Goal: Contribute content: Add original content to the website for others to see

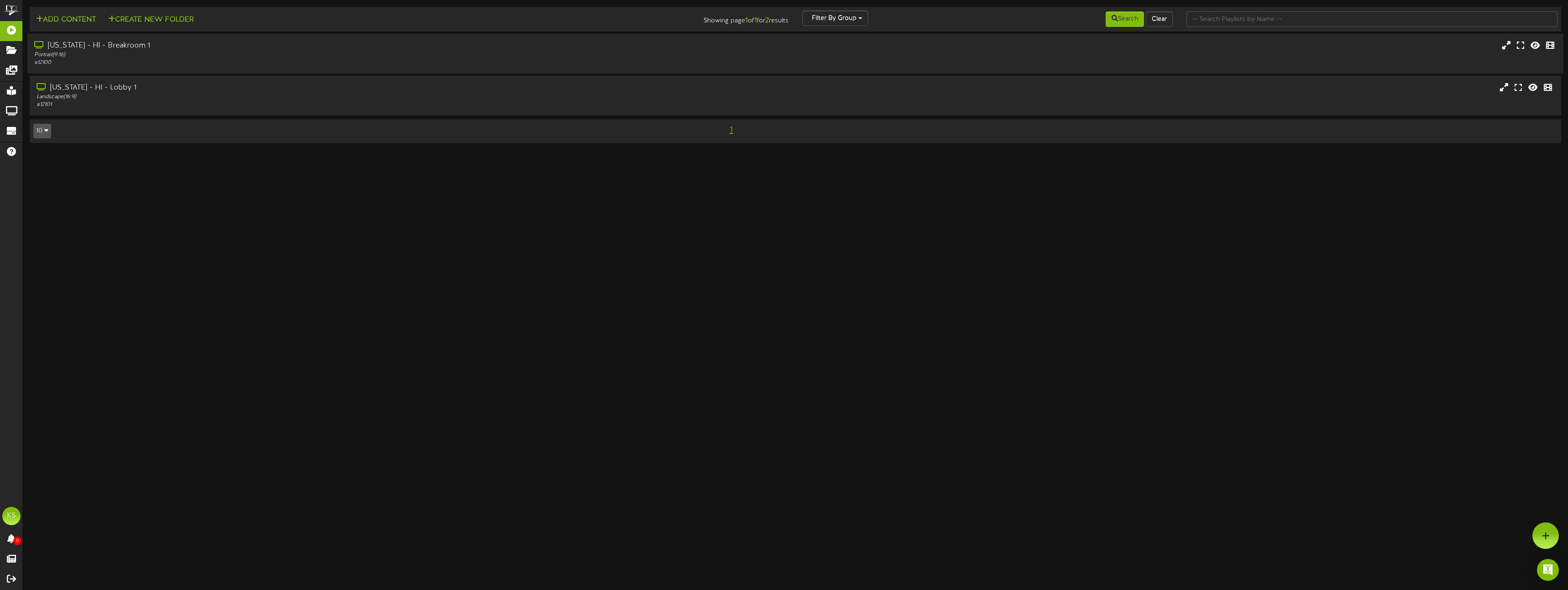
click at [38, 45] on icon at bounding box center [40, 45] width 11 height 8
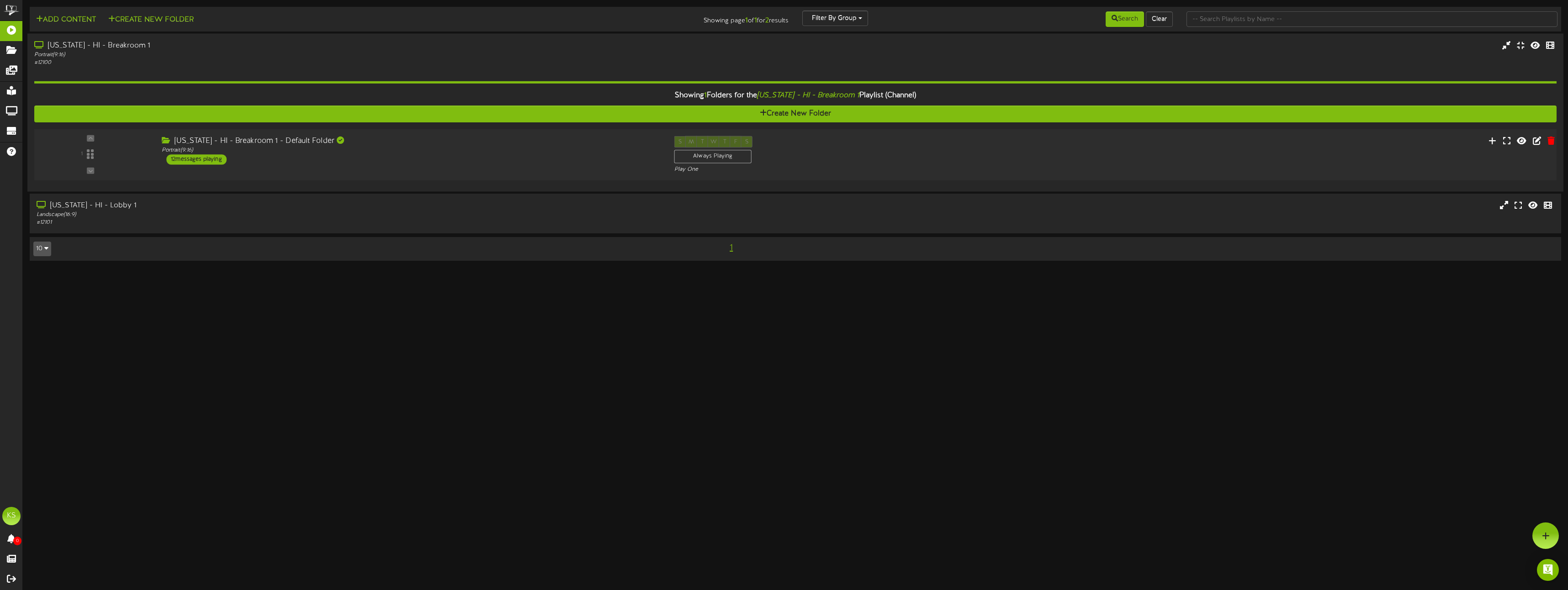
click at [481, 141] on div "[US_STATE] - HI - Breakroom 1 - Default Folder" at bounding box center [411, 142] width 498 height 11
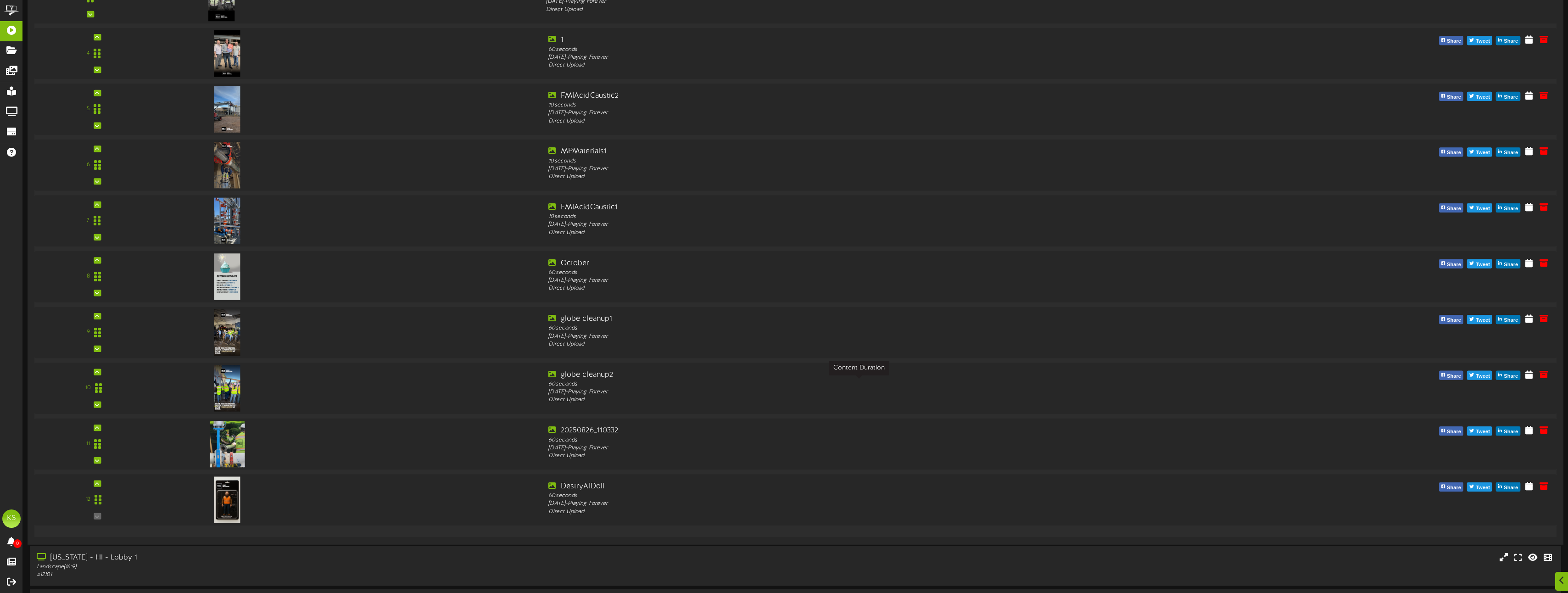
scroll to position [397, 0]
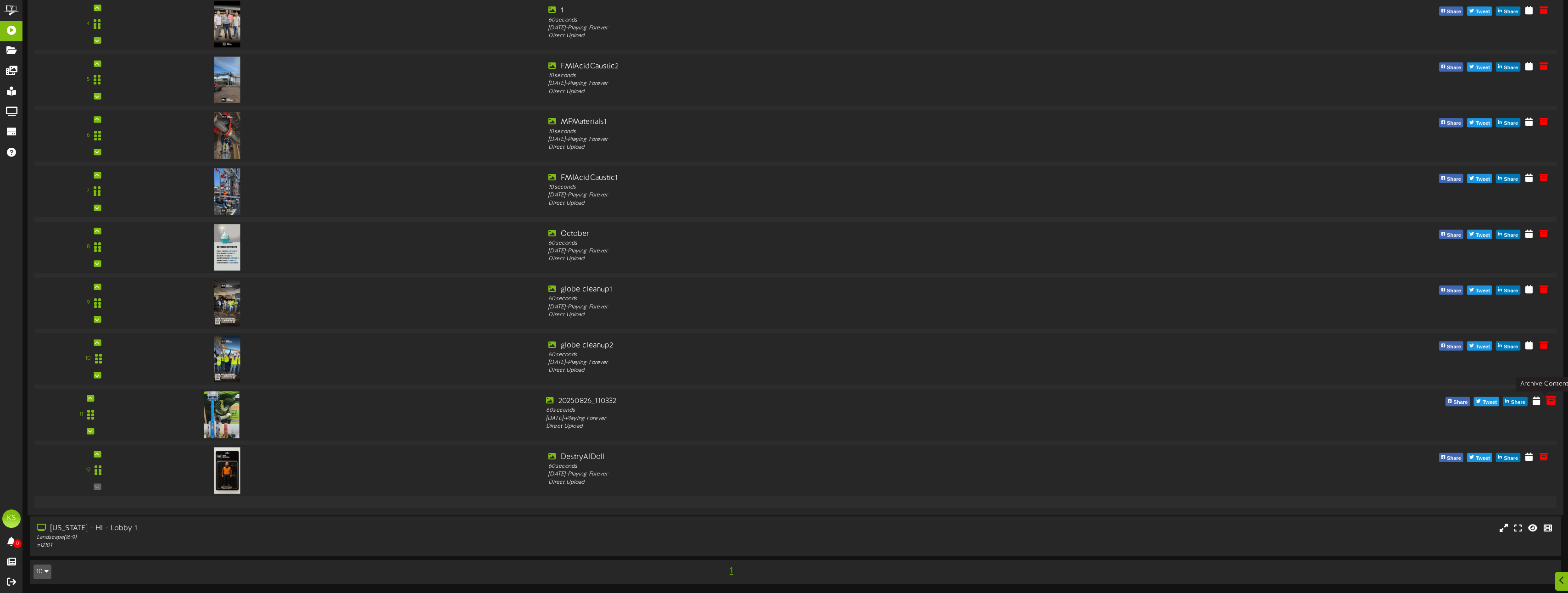
click at [1550, 404] on icon at bounding box center [1550, 400] width 10 height 10
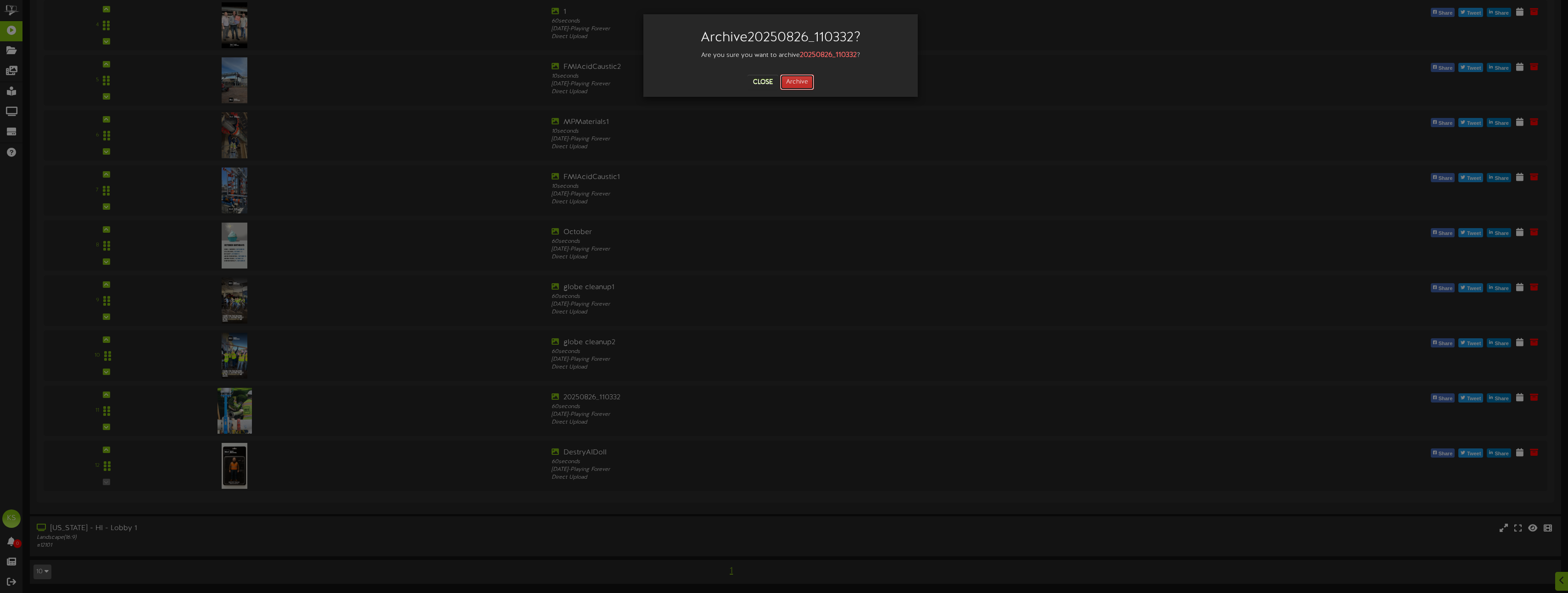
click at [794, 76] on button "Archive" at bounding box center [797, 82] width 34 height 15
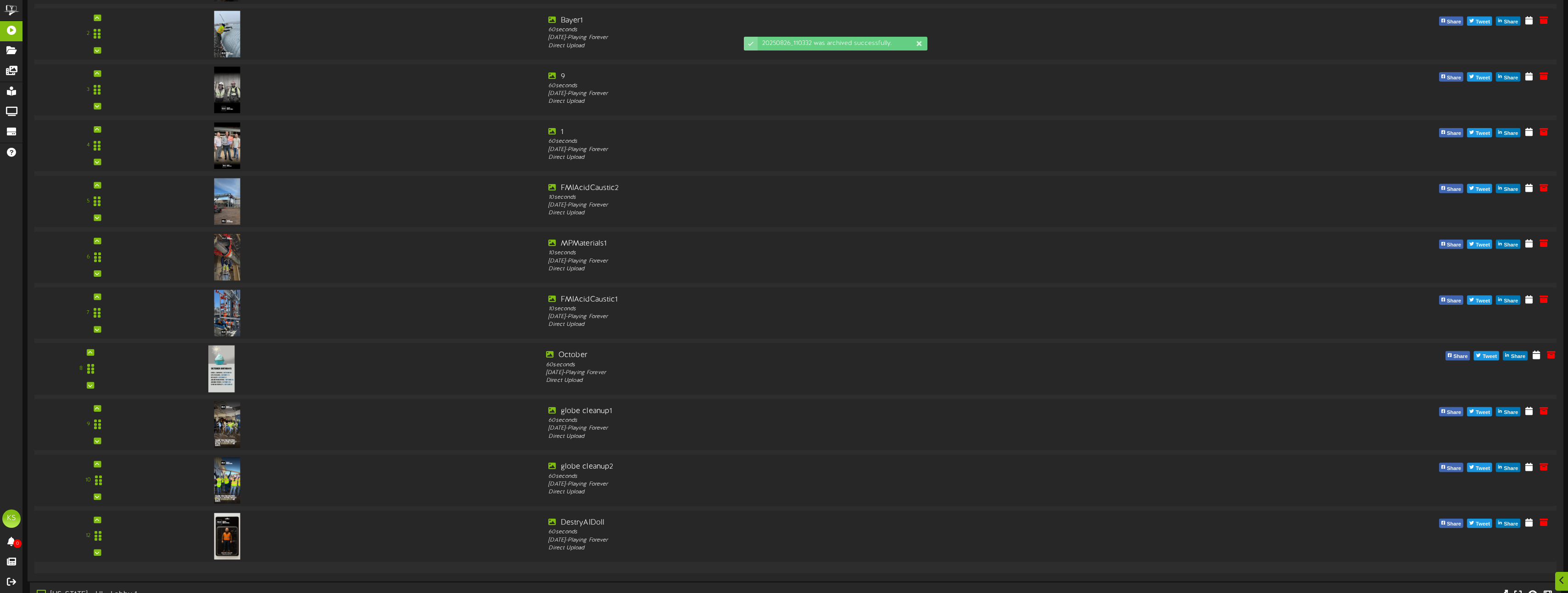
scroll to position [341, 0]
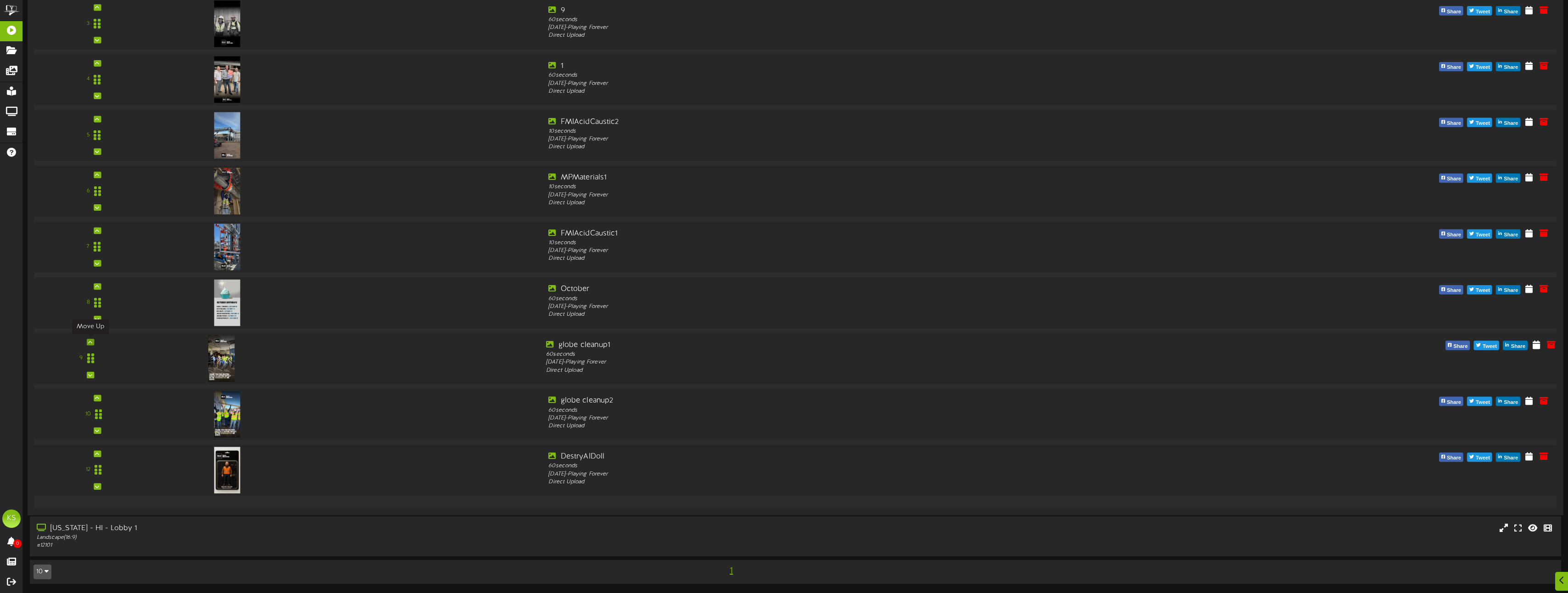
click at [89, 344] on icon at bounding box center [89, 342] width 4 height 5
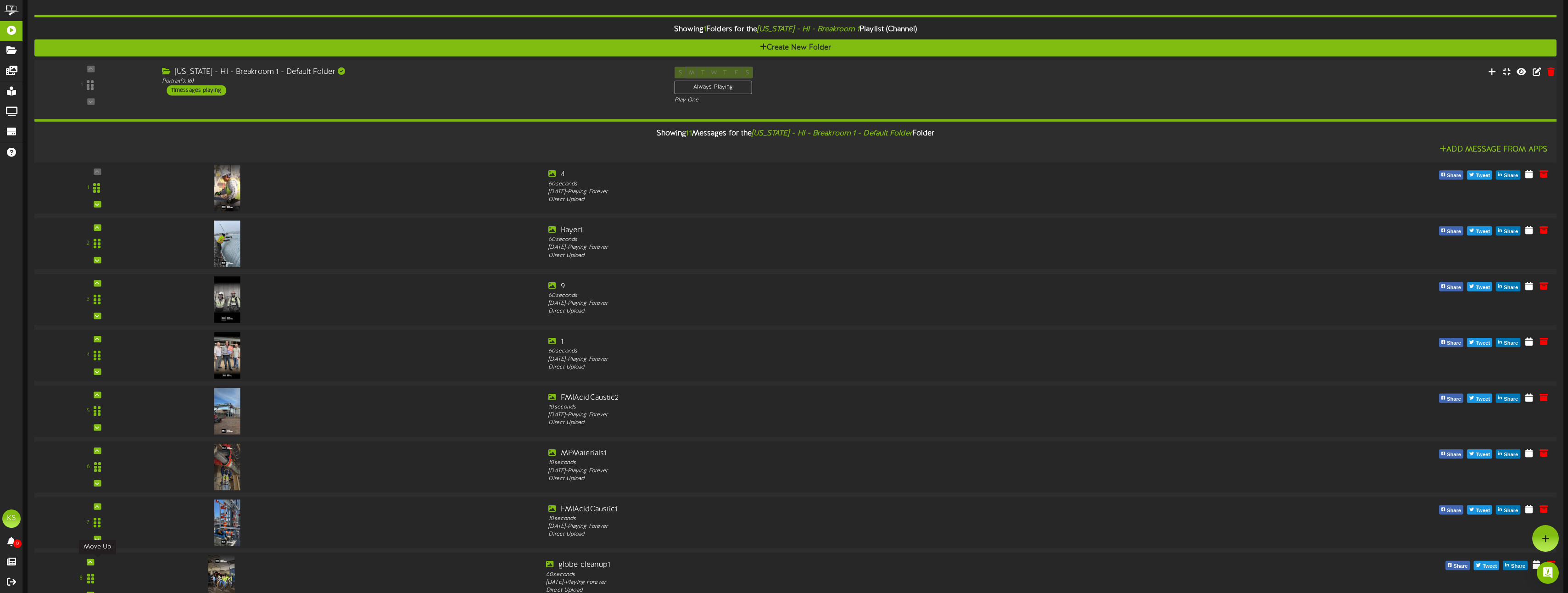
scroll to position [0, 0]
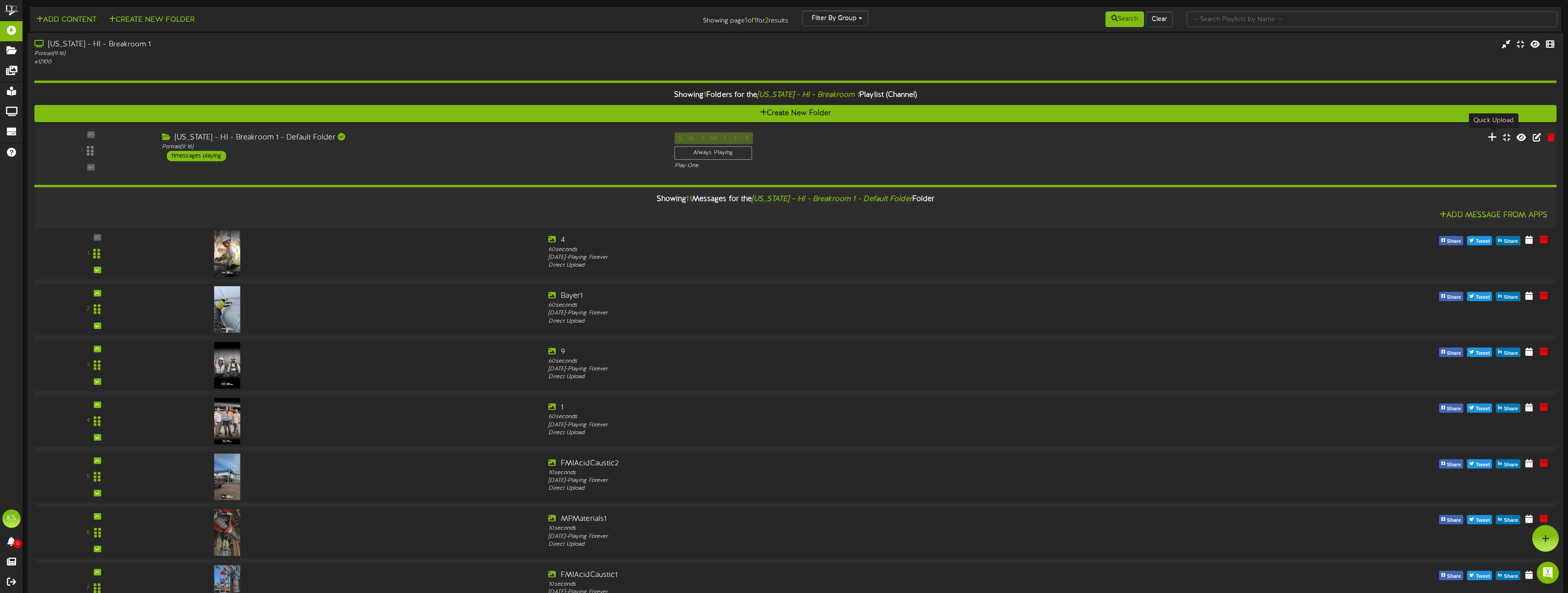
click at [1493, 139] on icon at bounding box center [1492, 136] width 10 height 10
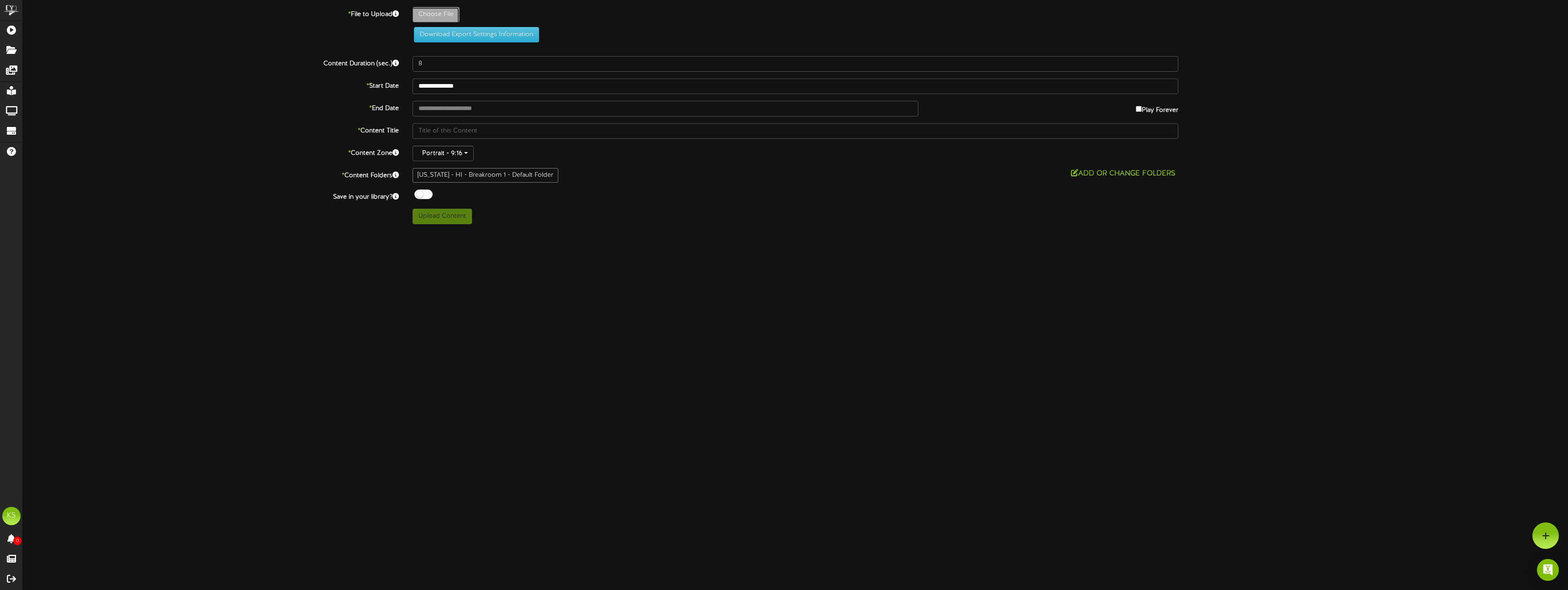
type input "**********"
type input "16"
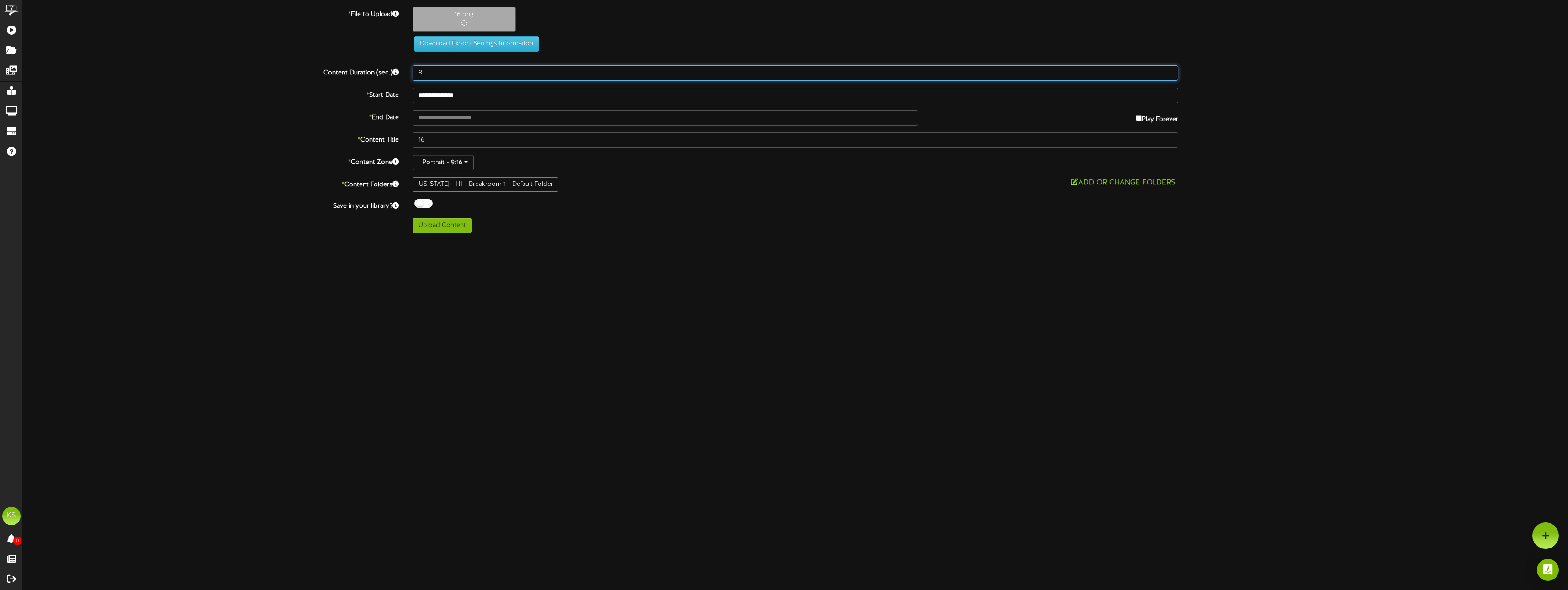
click at [428, 72] on input "8" at bounding box center [795, 73] width 766 height 15
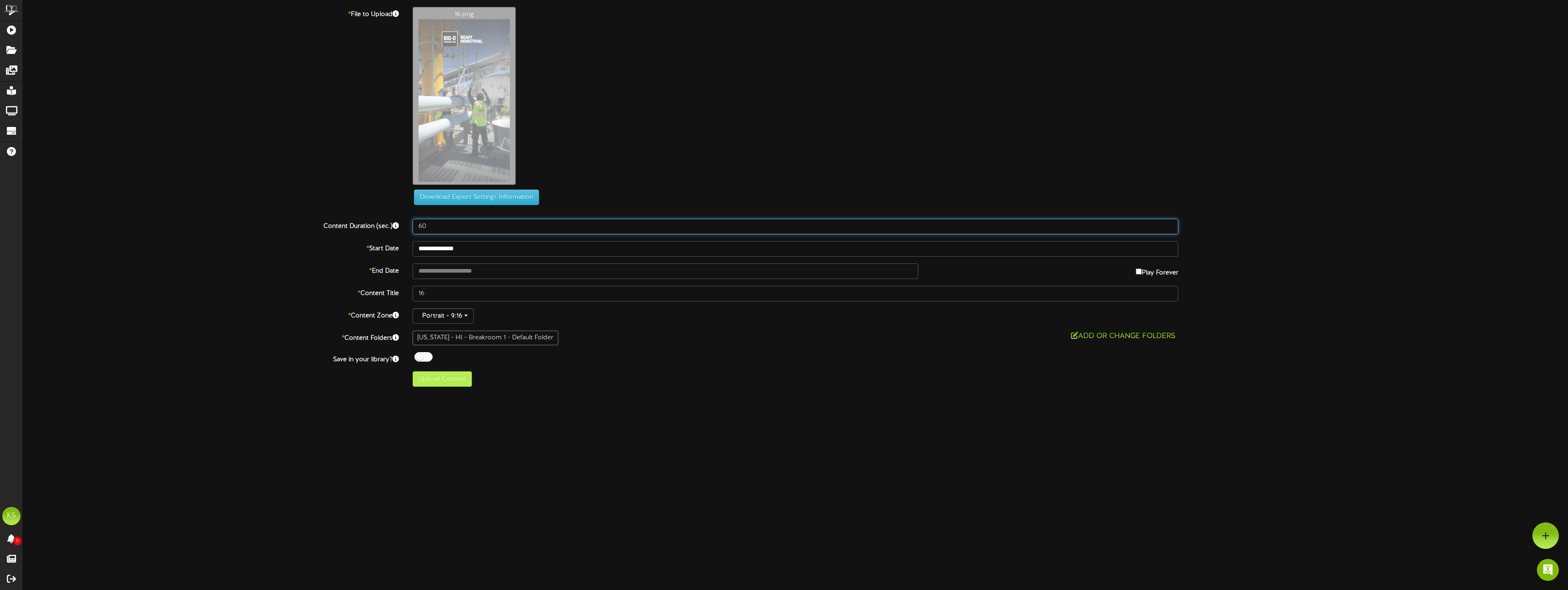
type input "60"
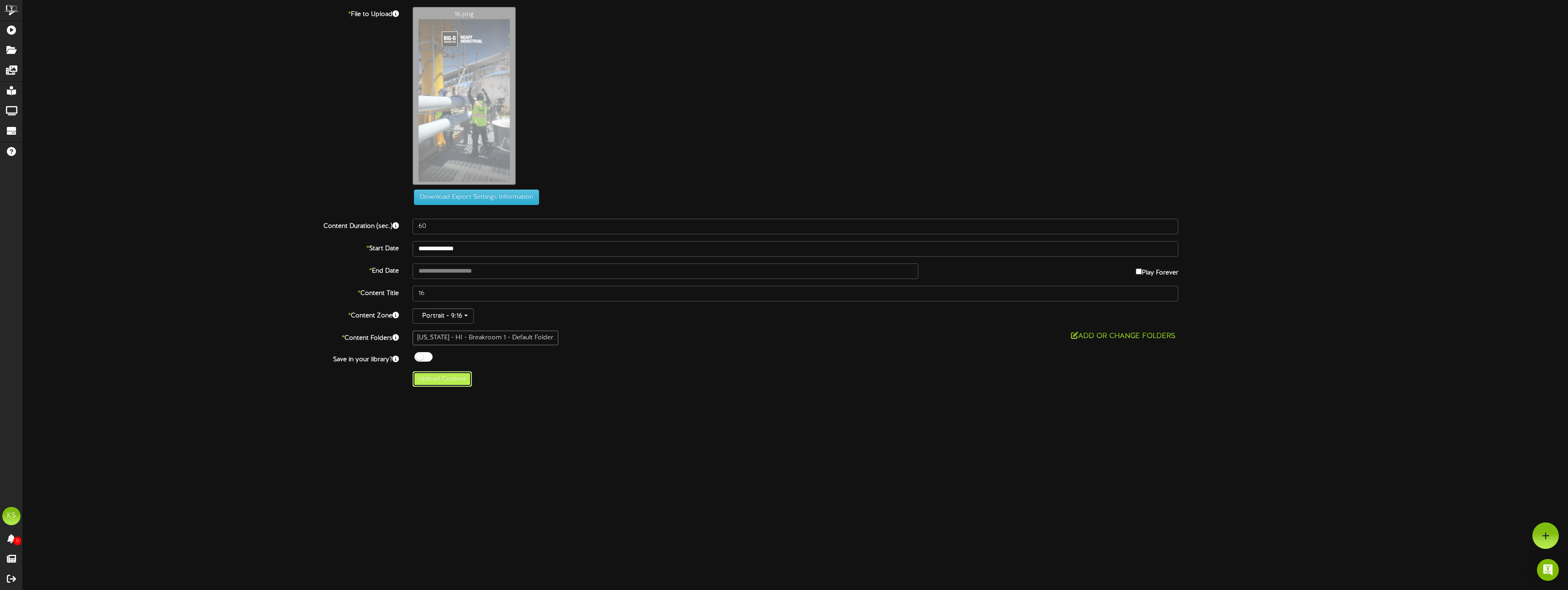
click at [432, 382] on button "Upload Content" at bounding box center [441, 379] width 59 height 15
type input "**********"
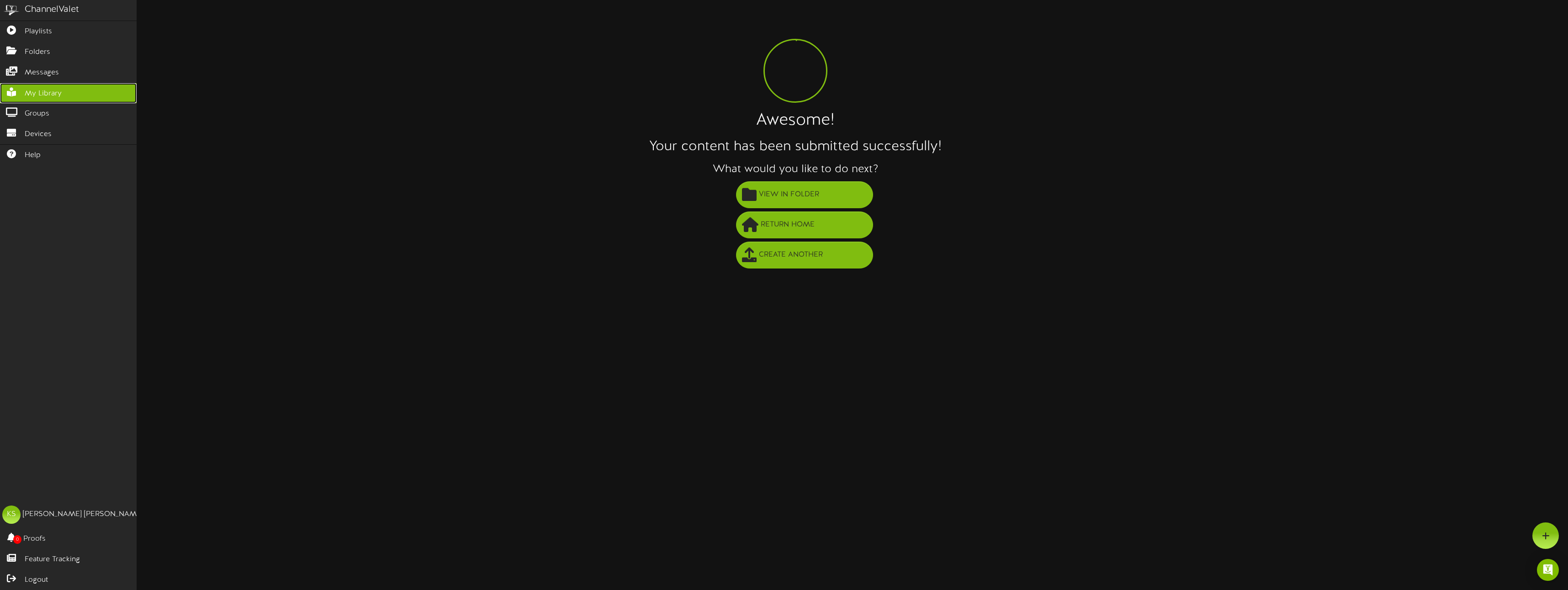
click at [57, 94] on span "My Library" at bounding box center [43, 94] width 37 height 11
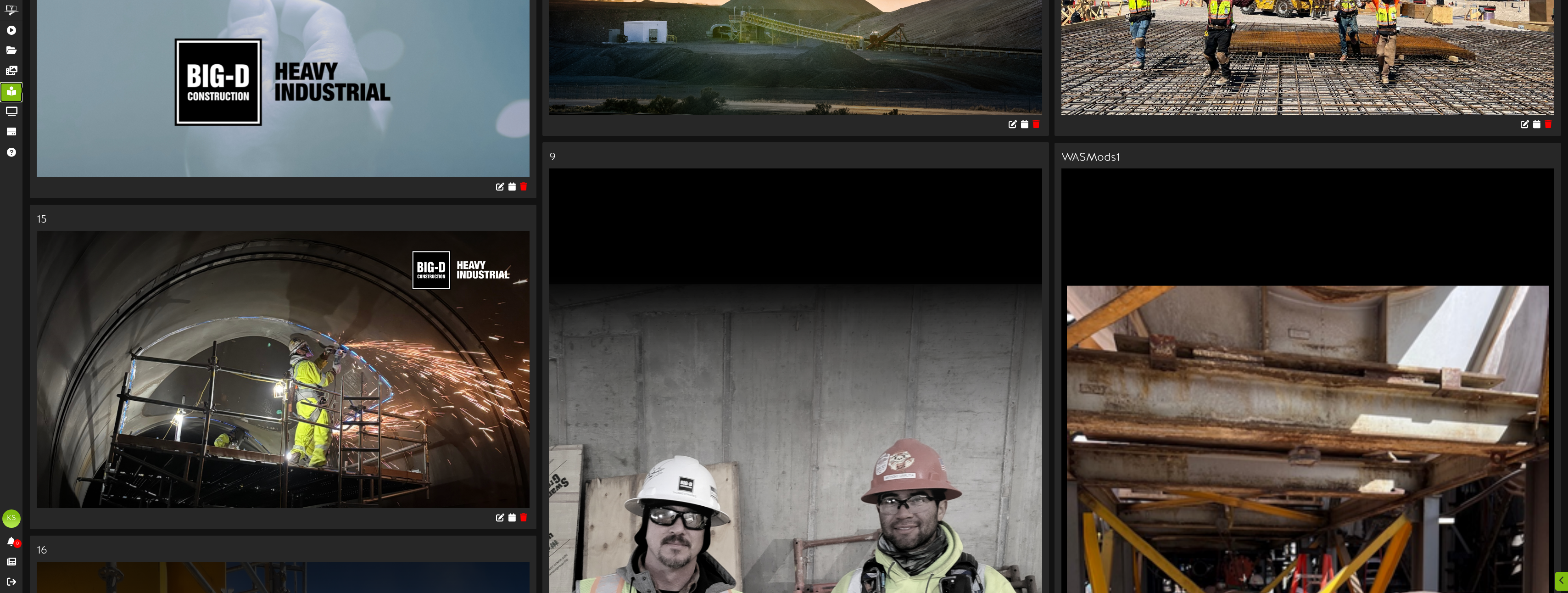
scroll to position [5922, 0]
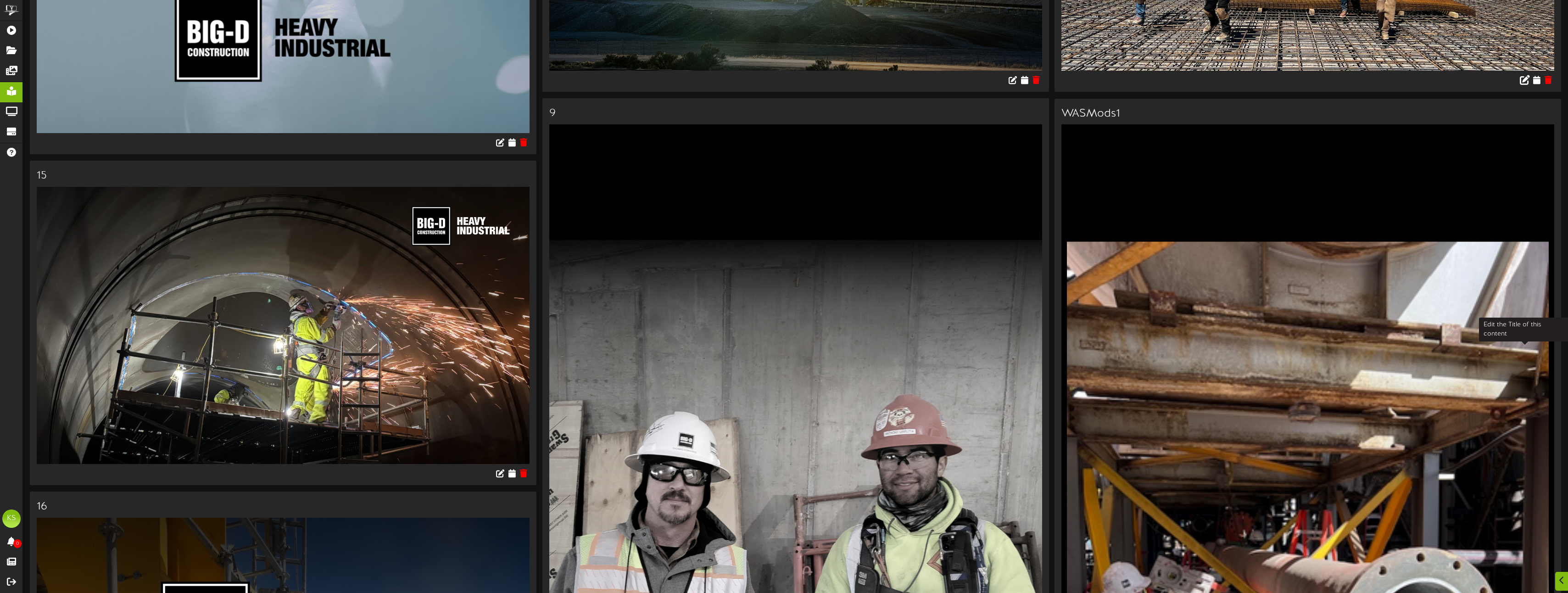
click at [1523, 85] on icon at bounding box center [1524, 79] width 10 height 10
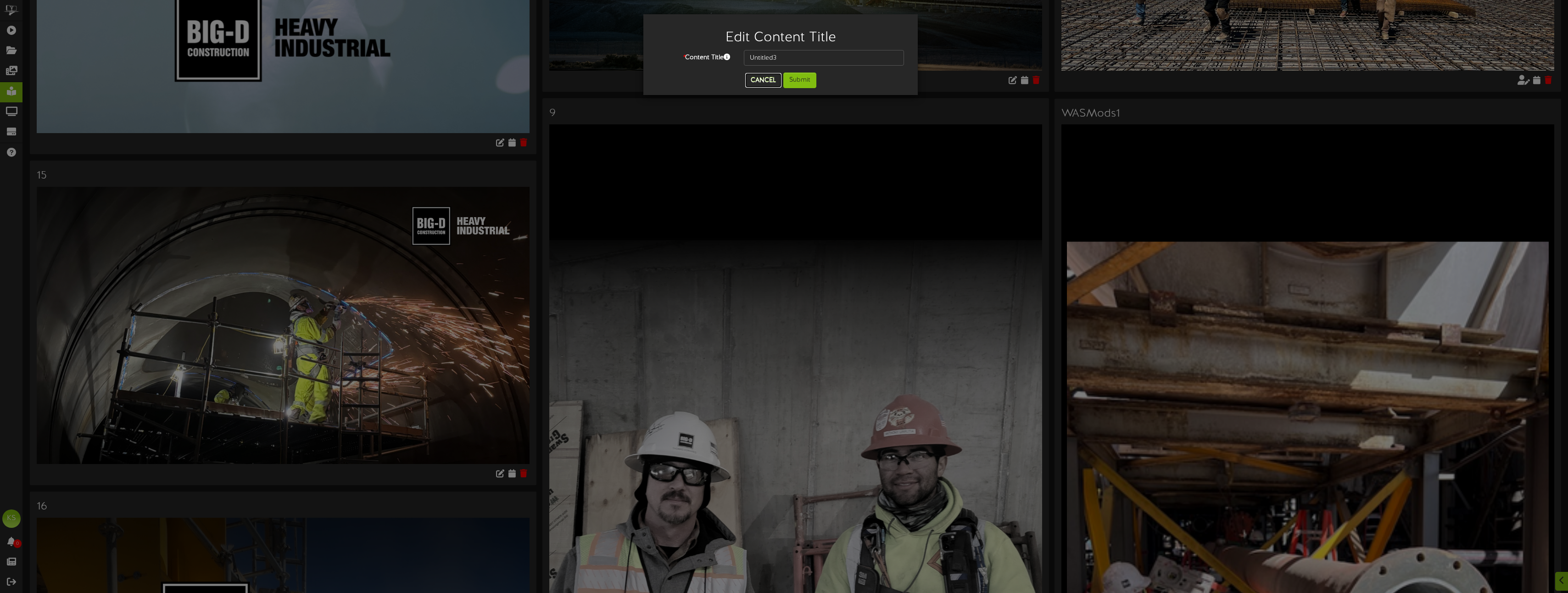
click at [761, 82] on button "Cancel" at bounding box center [763, 80] width 36 height 15
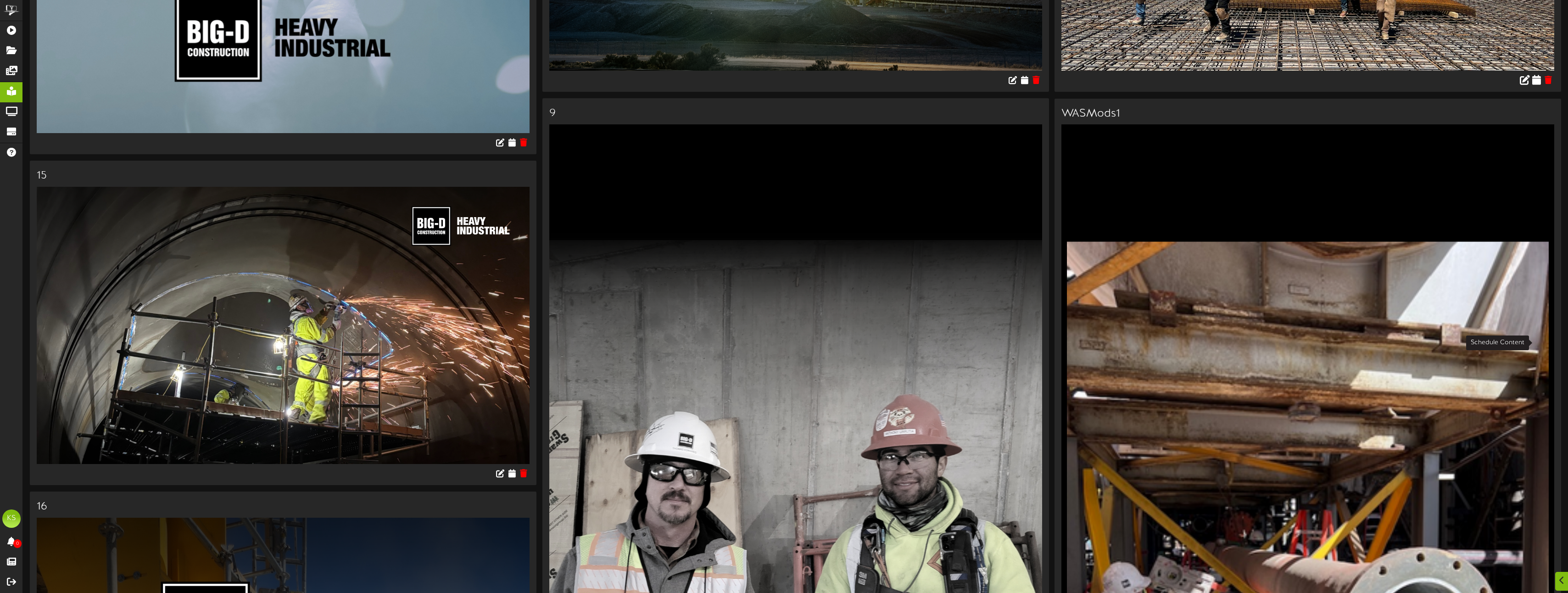
click at [1538, 85] on icon at bounding box center [1536, 79] width 8 height 10
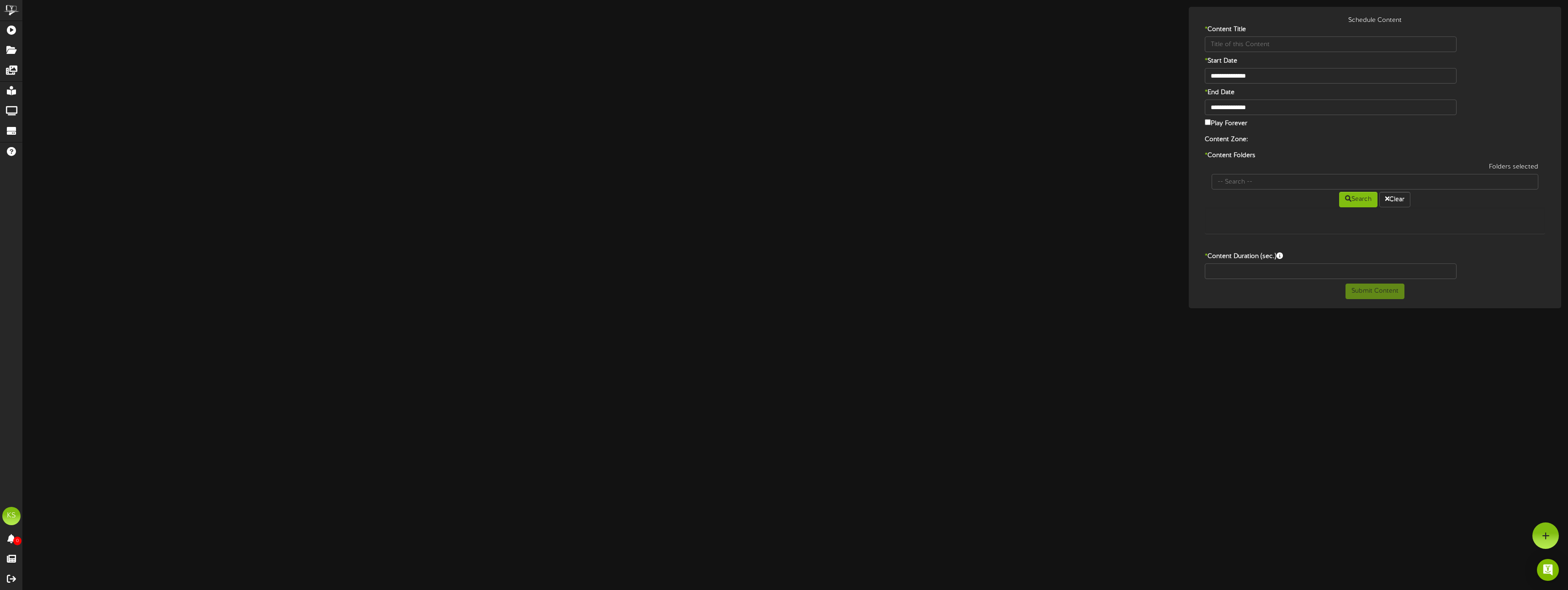
type input "Untitled3"
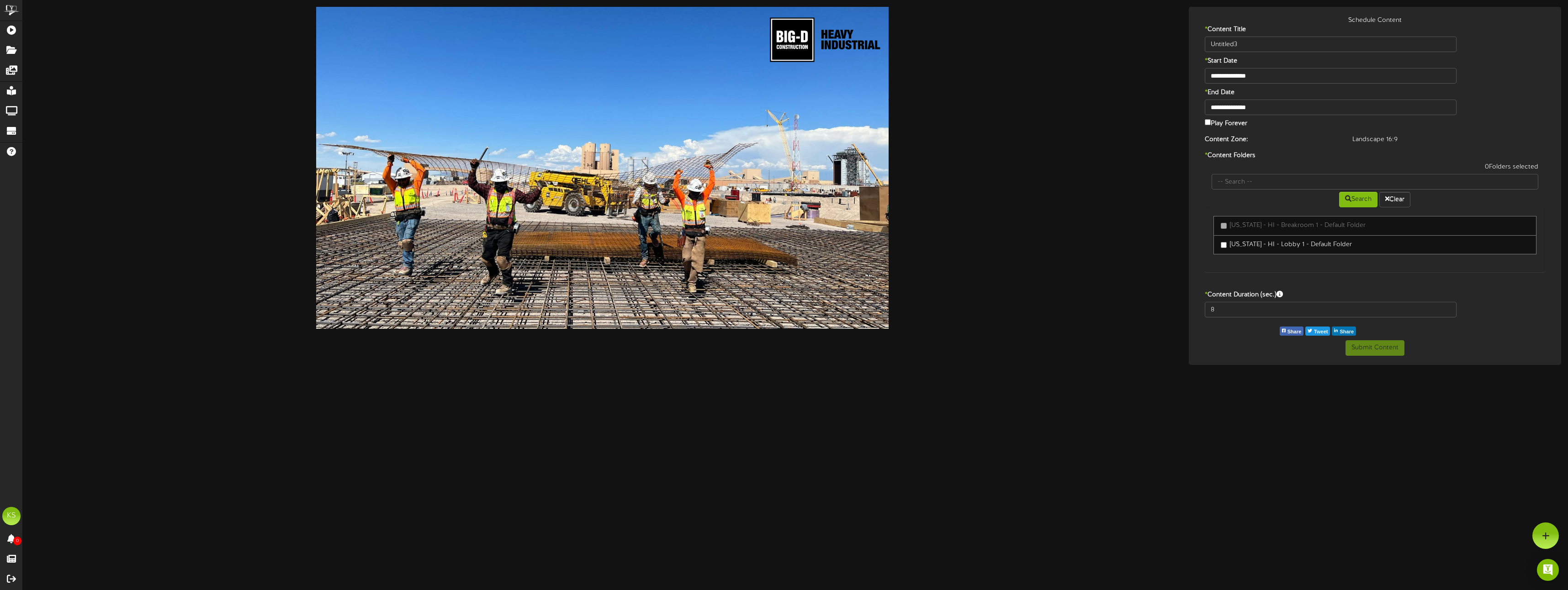
click at [1216, 121] on label "Play Forever" at bounding box center [1225, 123] width 42 height 11
click at [1235, 247] on label "[US_STATE] - HI - Lobby 1 - Default Folder" at bounding box center [1286, 245] width 131 height 9
drag, startPoint x: 1242, startPoint y: 310, endPoint x: 1169, endPoint y: 310, distance: 73.0
click at [1191, 308] on div "8" at bounding box center [1375, 312] width 368 height 20
type input "60"
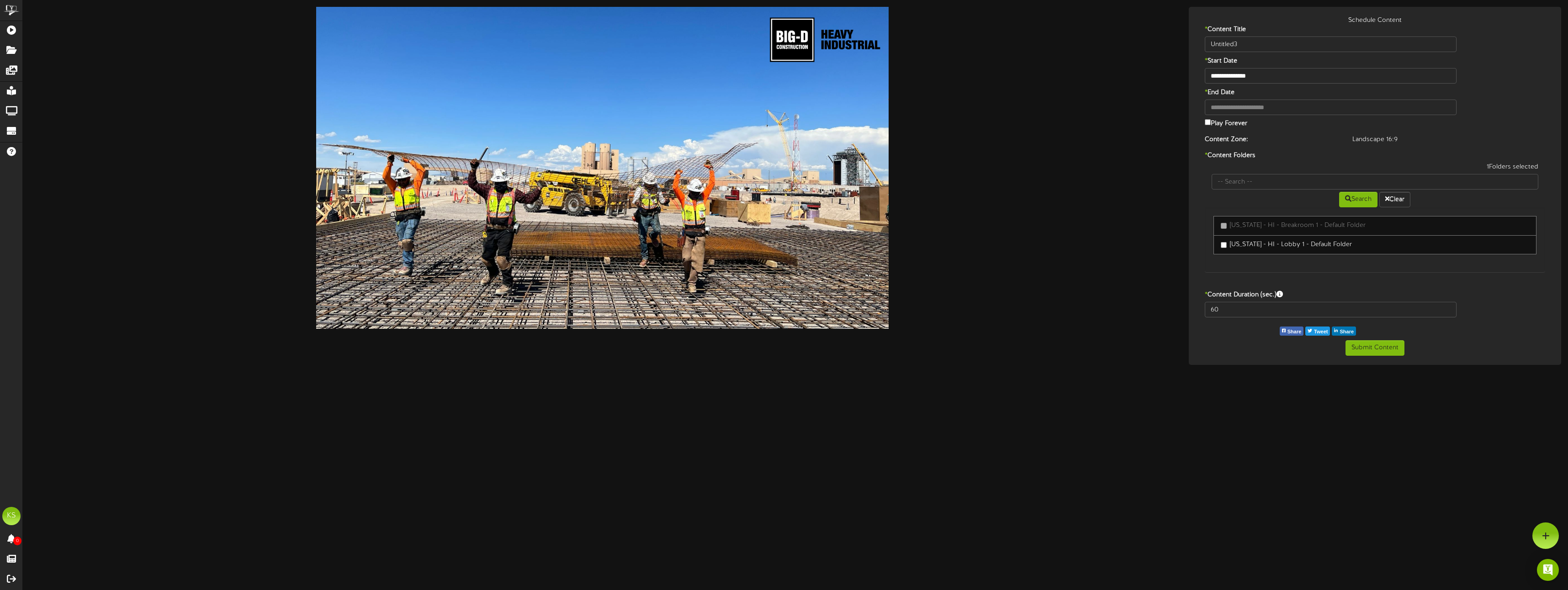
click at [1164, 310] on div at bounding box center [602, 168] width 1145 height 322
click at [1379, 344] on button "Submit Content" at bounding box center [1374, 348] width 59 height 15
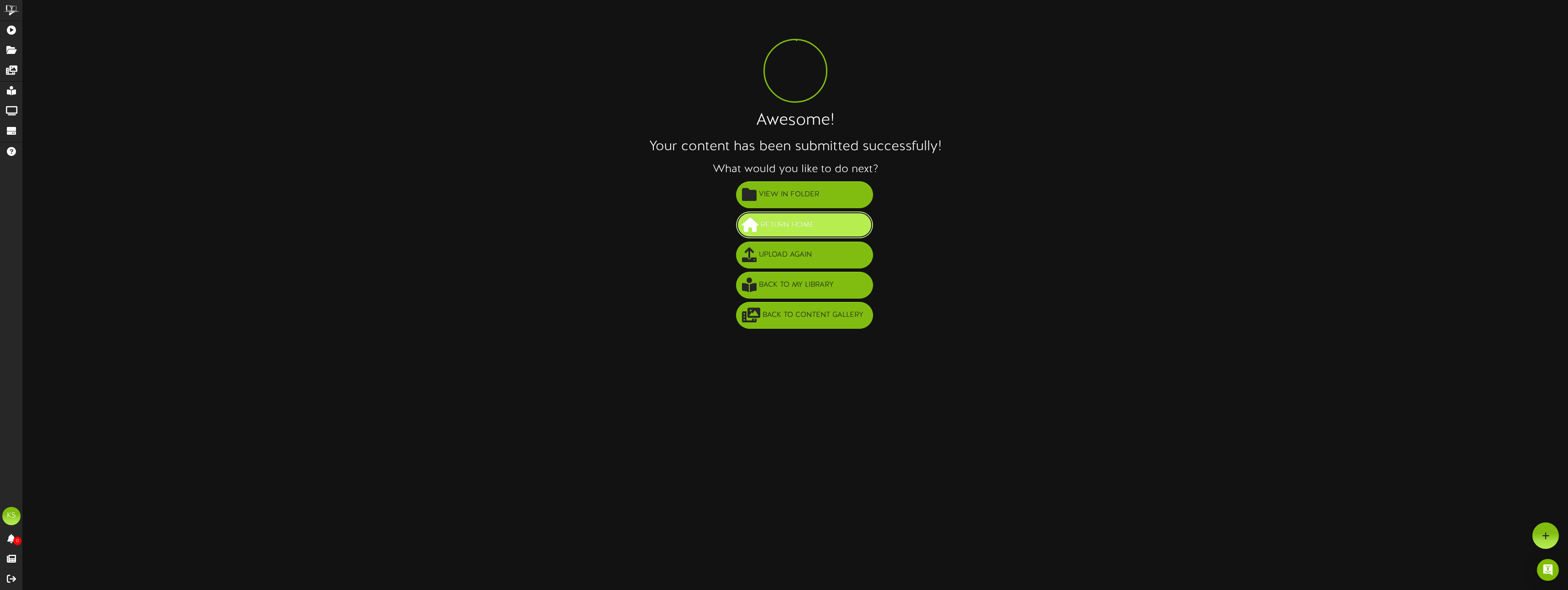
click at [824, 222] on button "Return Home" at bounding box center [804, 225] width 137 height 27
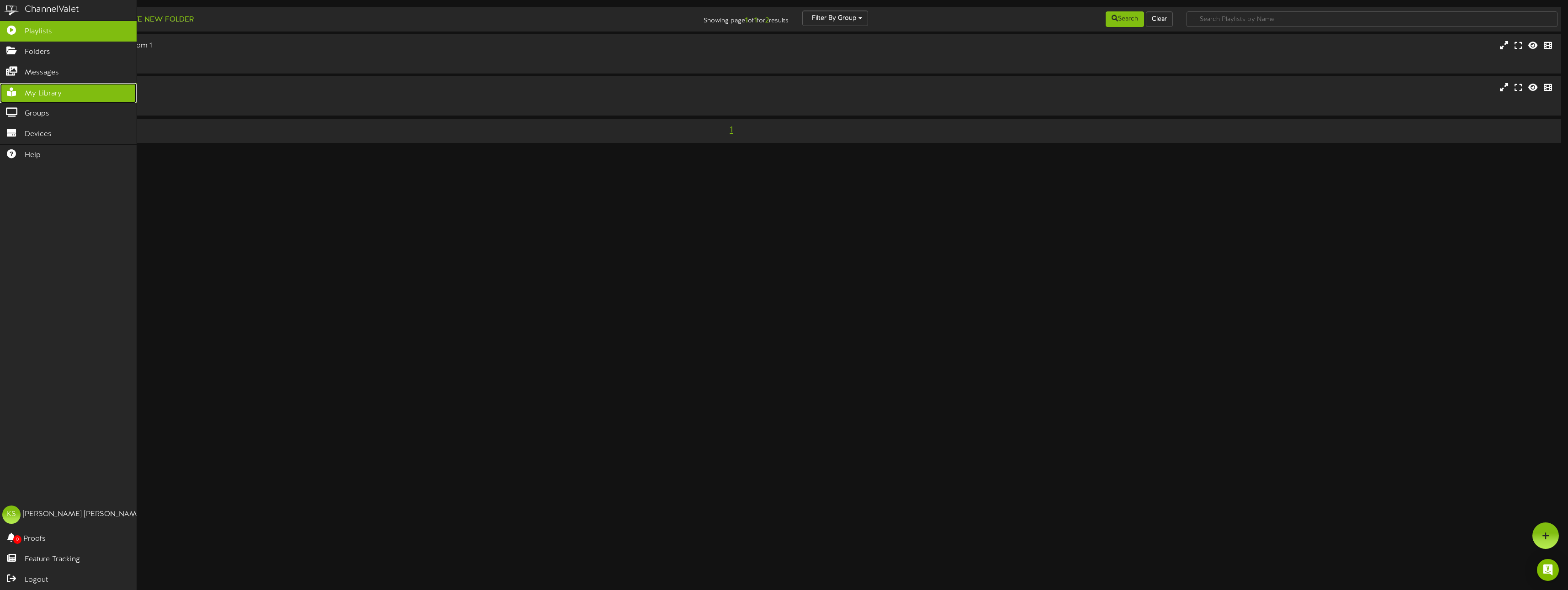
click at [4, 90] on icon at bounding box center [11, 90] width 23 height 7
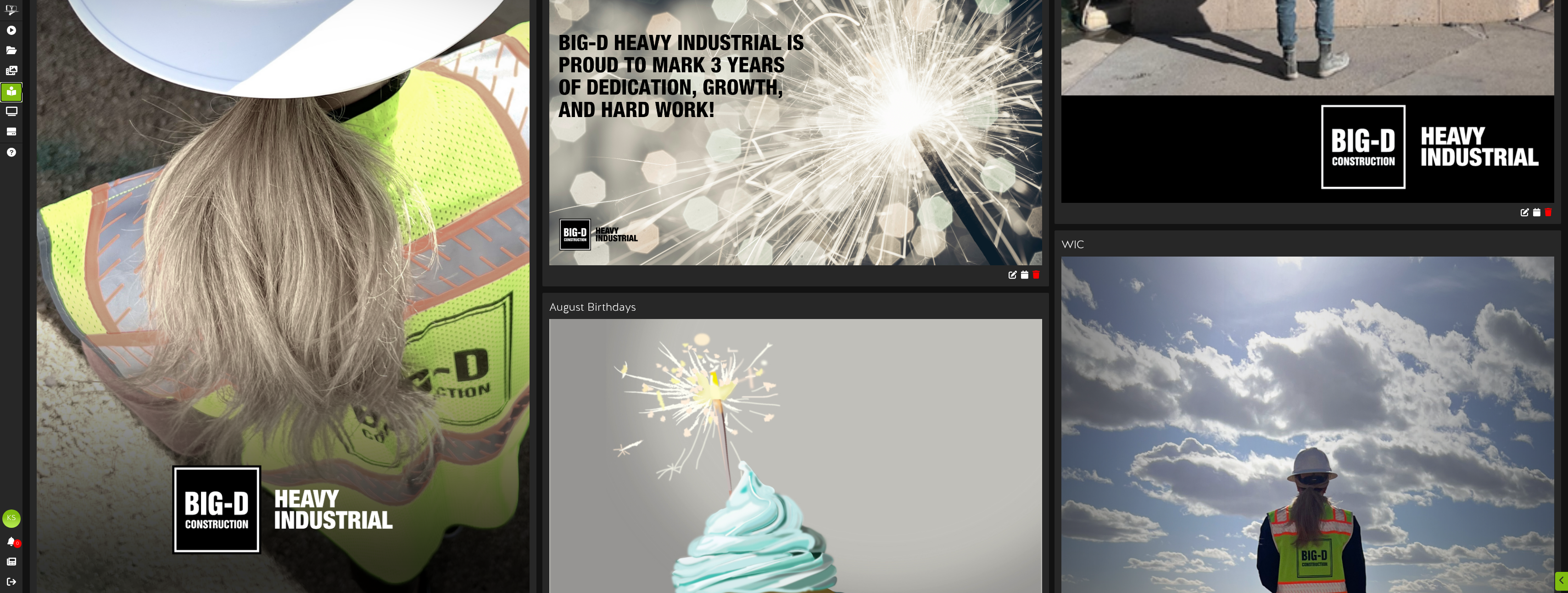
scroll to position [7752, 0]
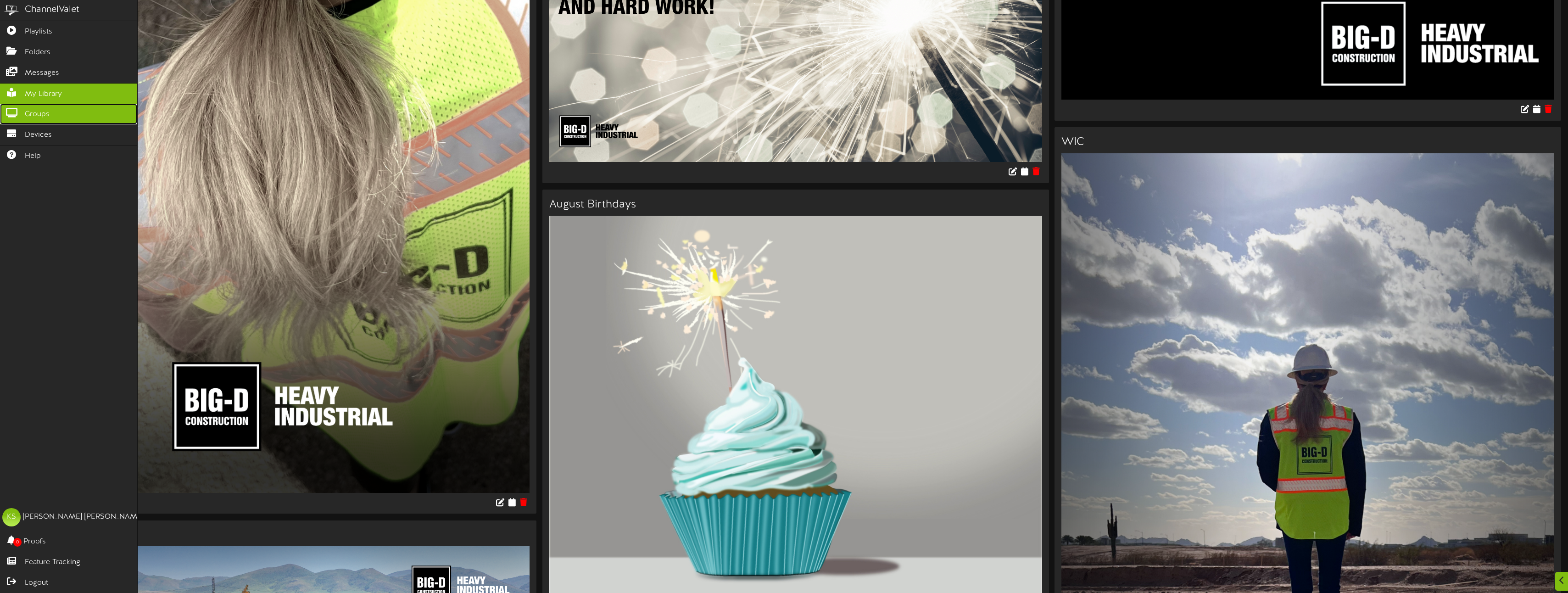
click at [59, 119] on link "Groups" at bounding box center [69, 114] width 137 height 21
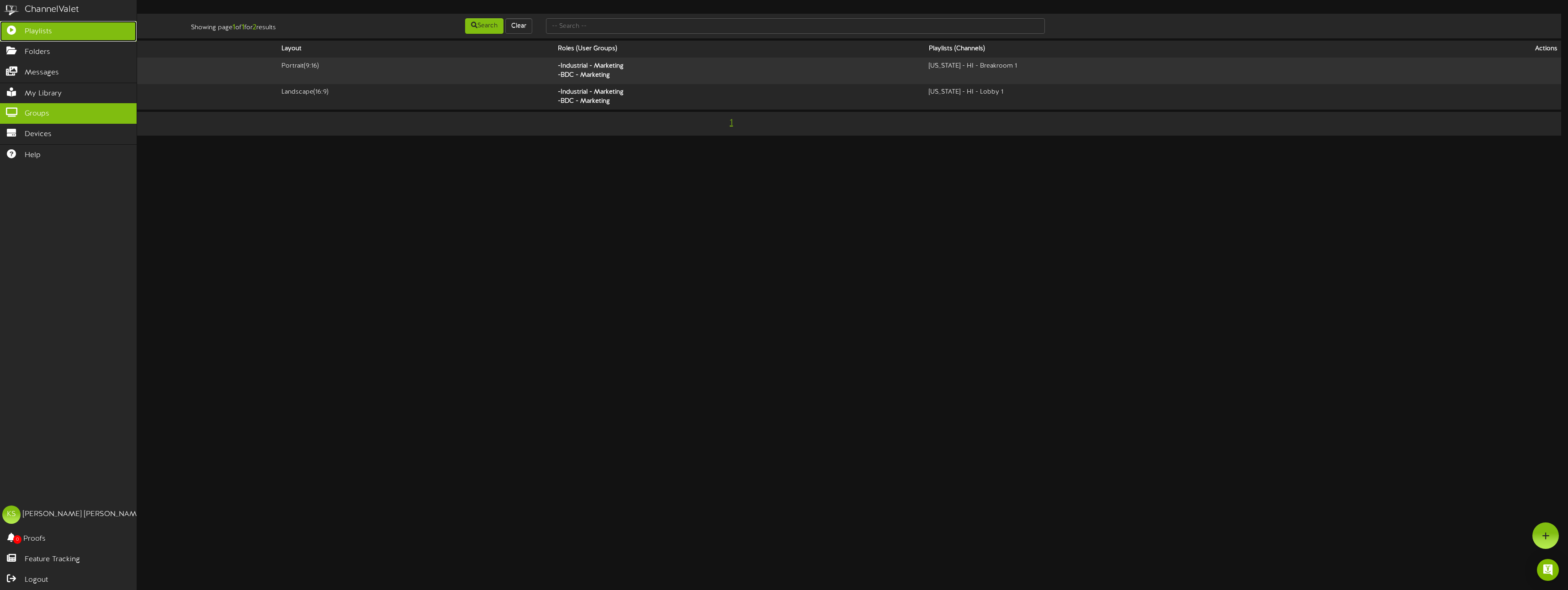
click at [14, 29] on icon at bounding box center [11, 28] width 23 height 7
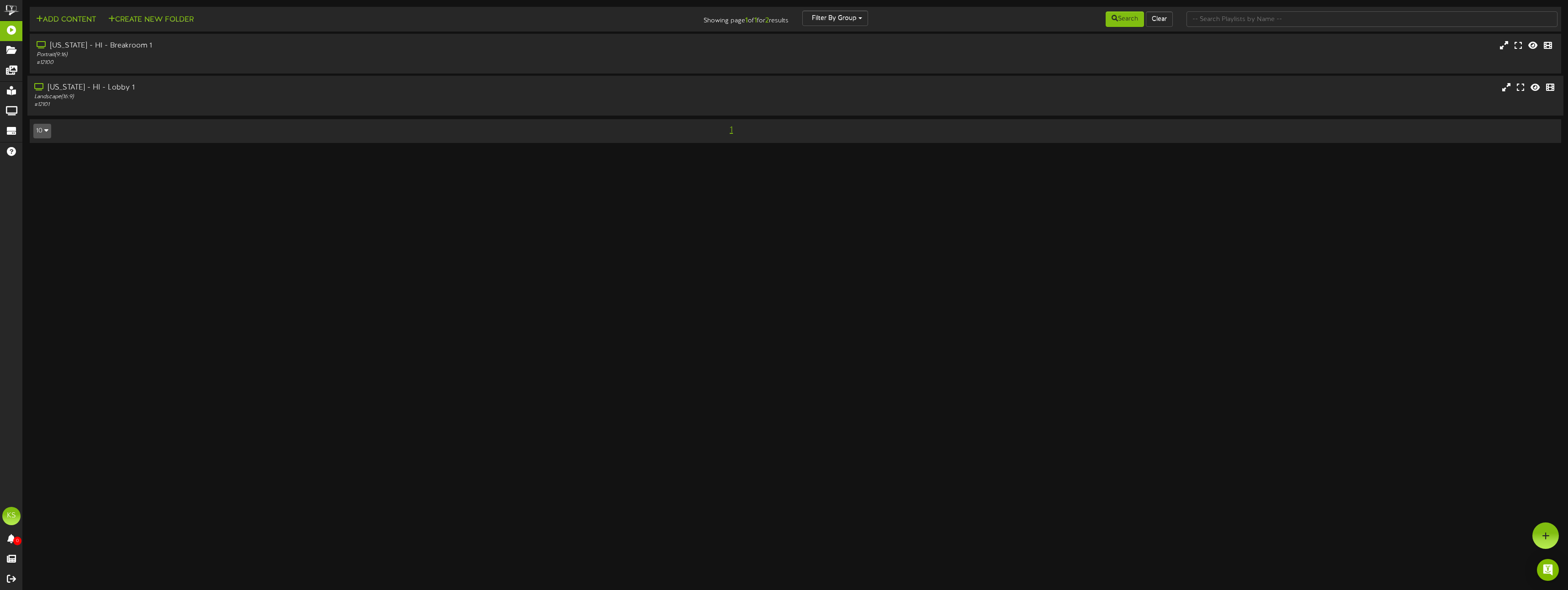
click at [82, 89] on div "[US_STATE] - HI - Lobby 1" at bounding box center [347, 88] width 626 height 11
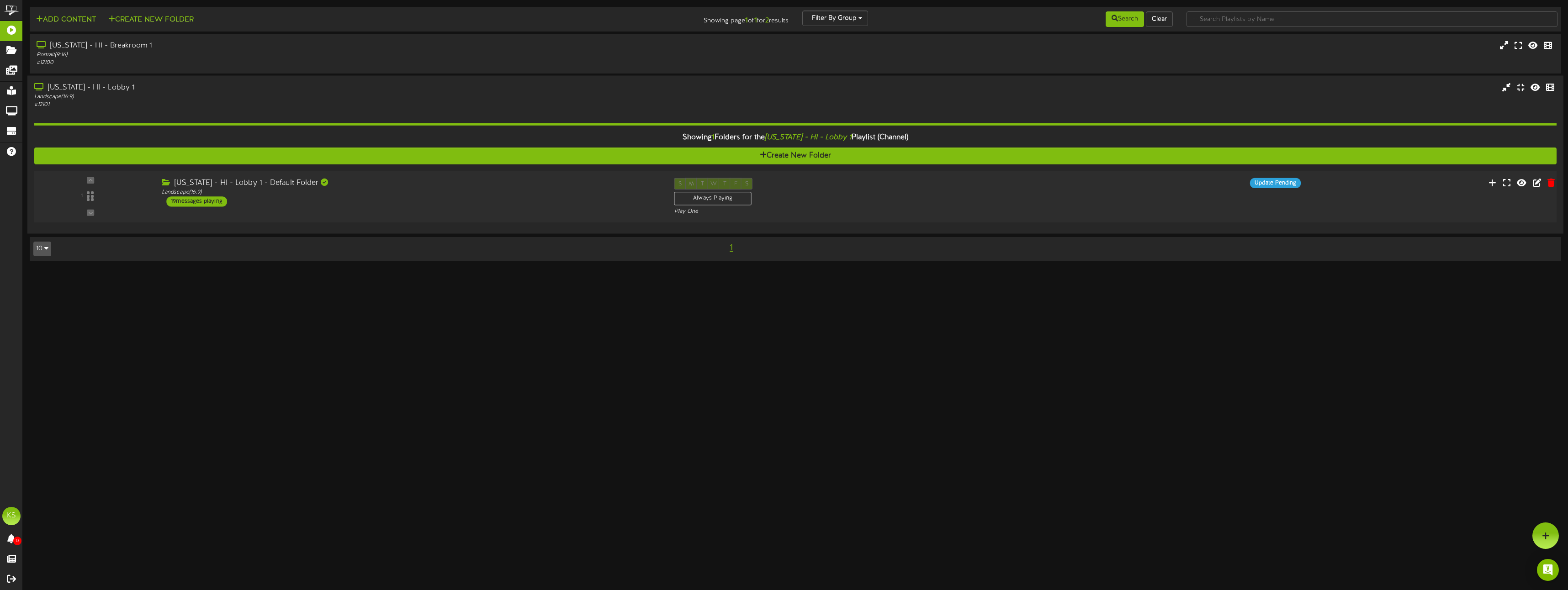
click at [90, 200] on div "1" at bounding box center [90, 196] width 114 height 37
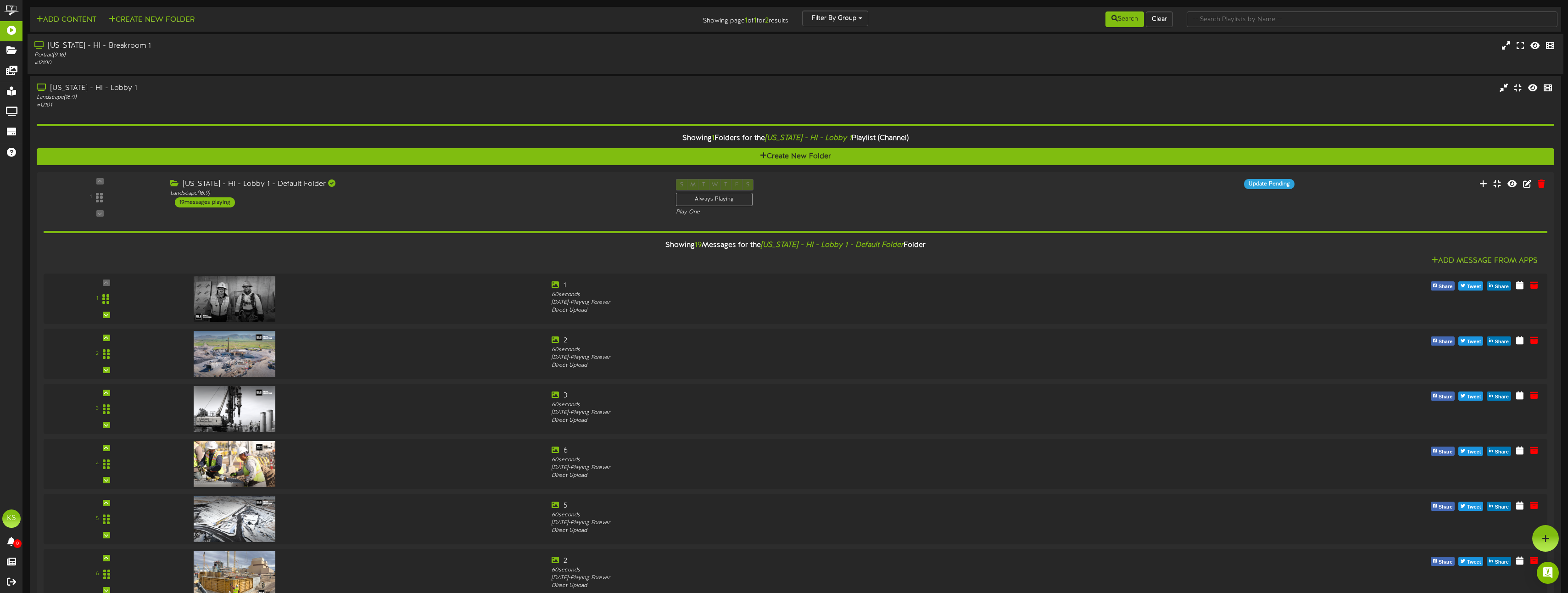
click at [129, 46] on div "[US_STATE] - HI - Breakroom 1" at bounding box center [347, 46] width 626 height 11
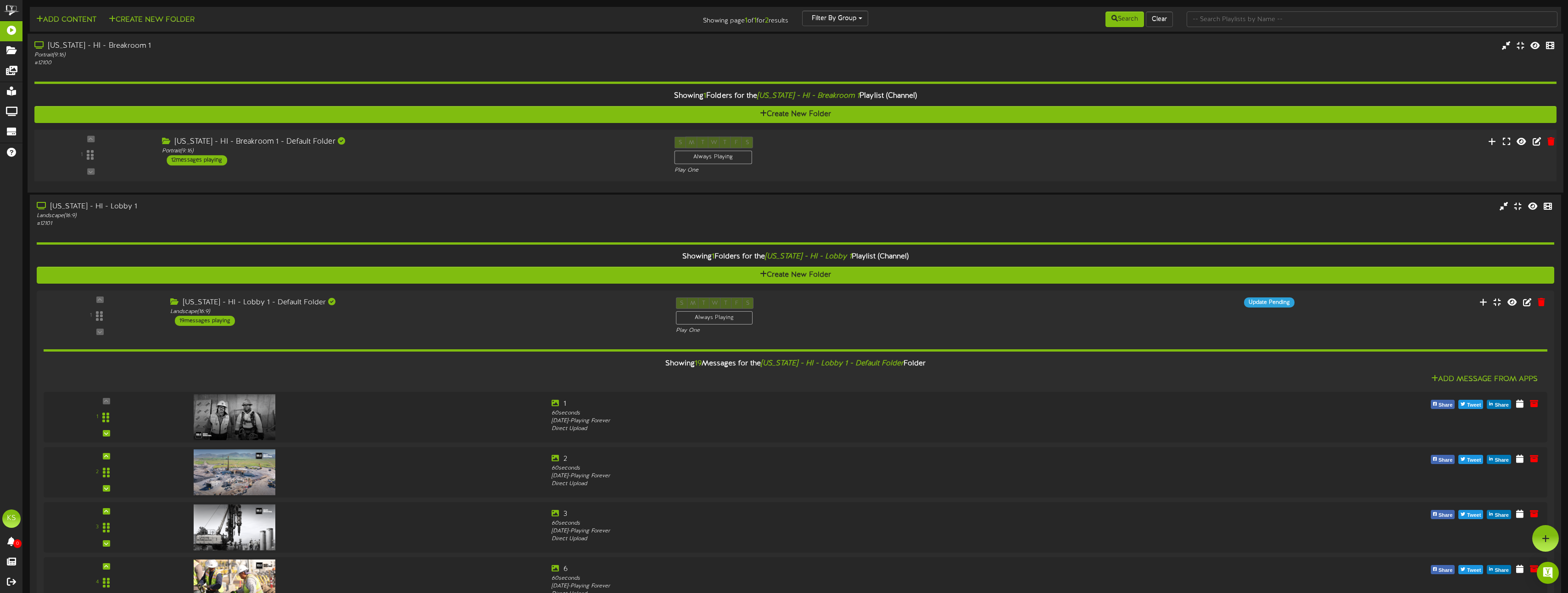
click at [149, 164] on div "1" at bounding box center [91, 156] width 128 height 37
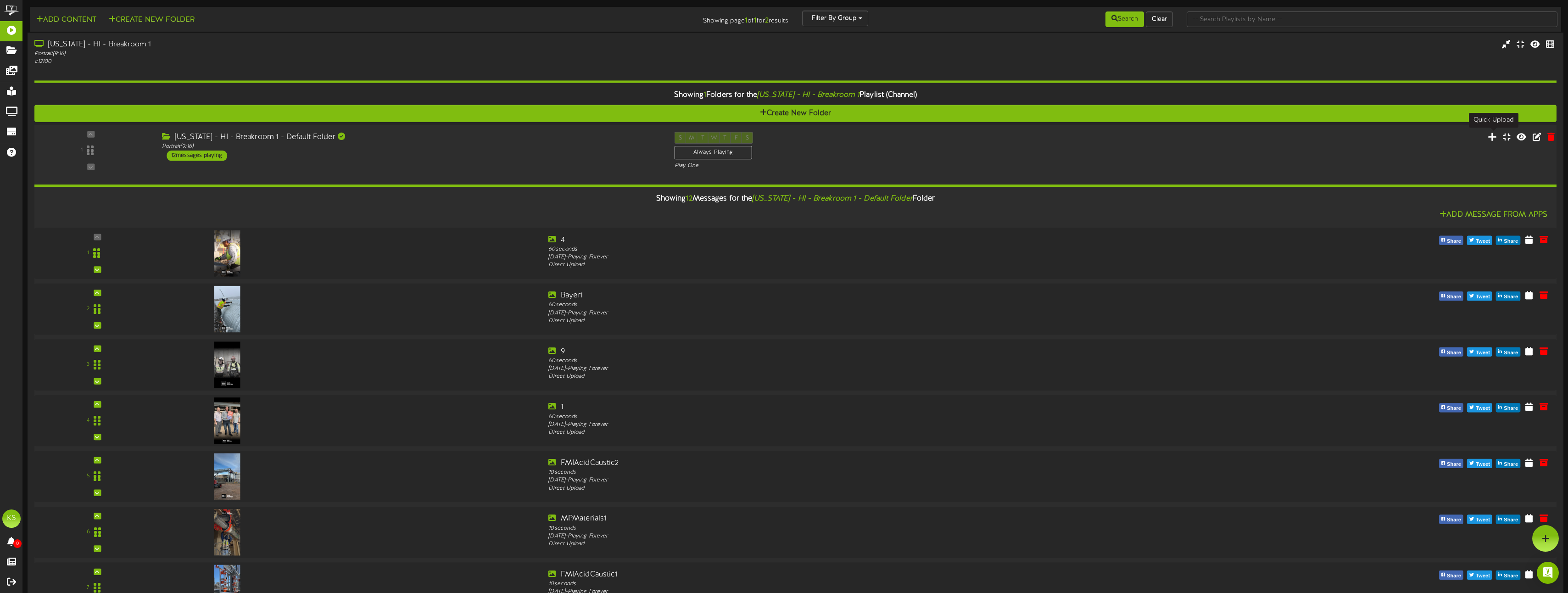
click at [1493, 137] on icon at bounding box center [1492, 136] width 10 height 10
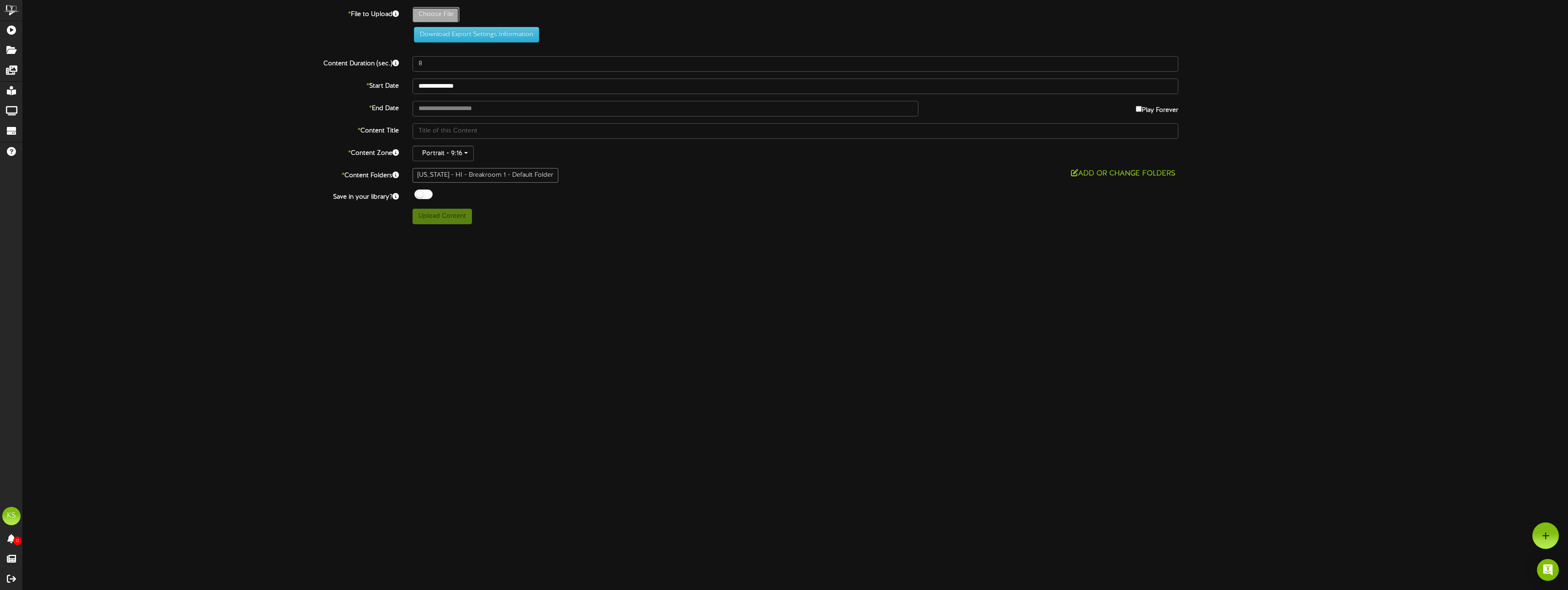
type input "**********"
type input "8"
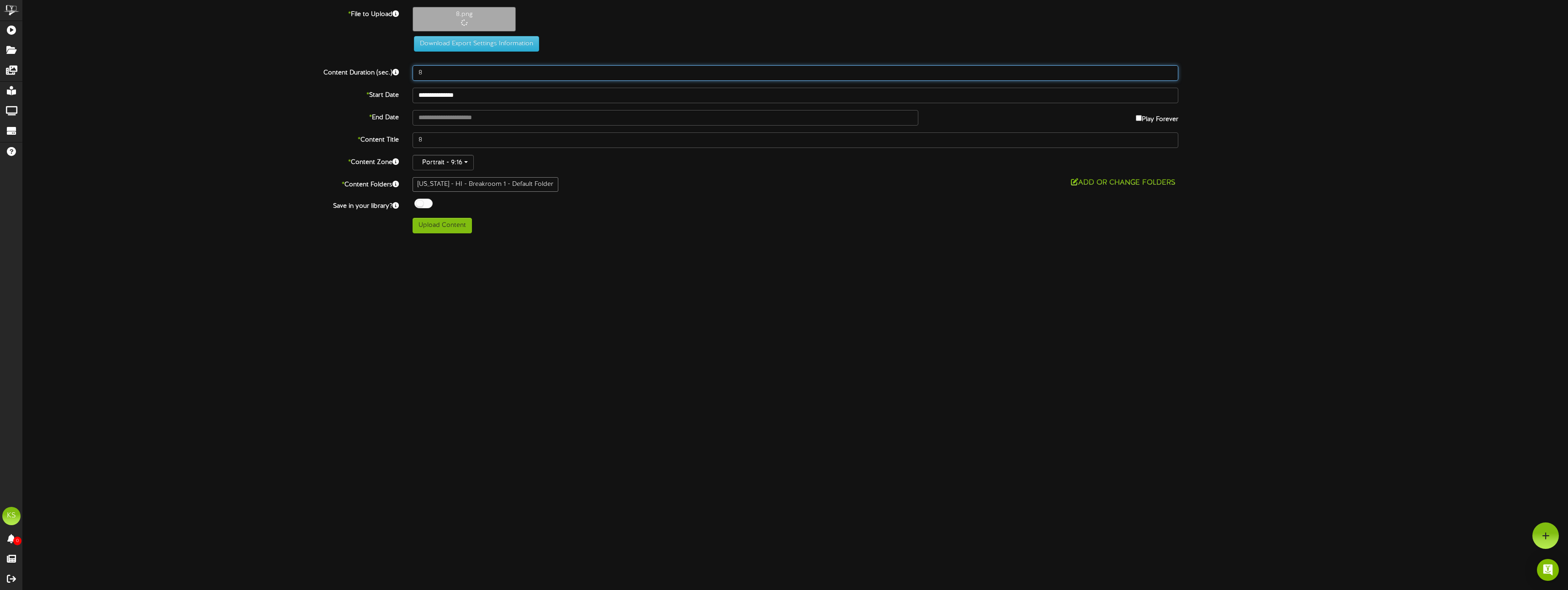
drag, startPoint x: 453, startPoint y: 77, endPoint x: 408, endPoint y: 75, distance: 45.0
click at [408, 75] on div "8" at bounding box center [795, 73] width 779 height 15
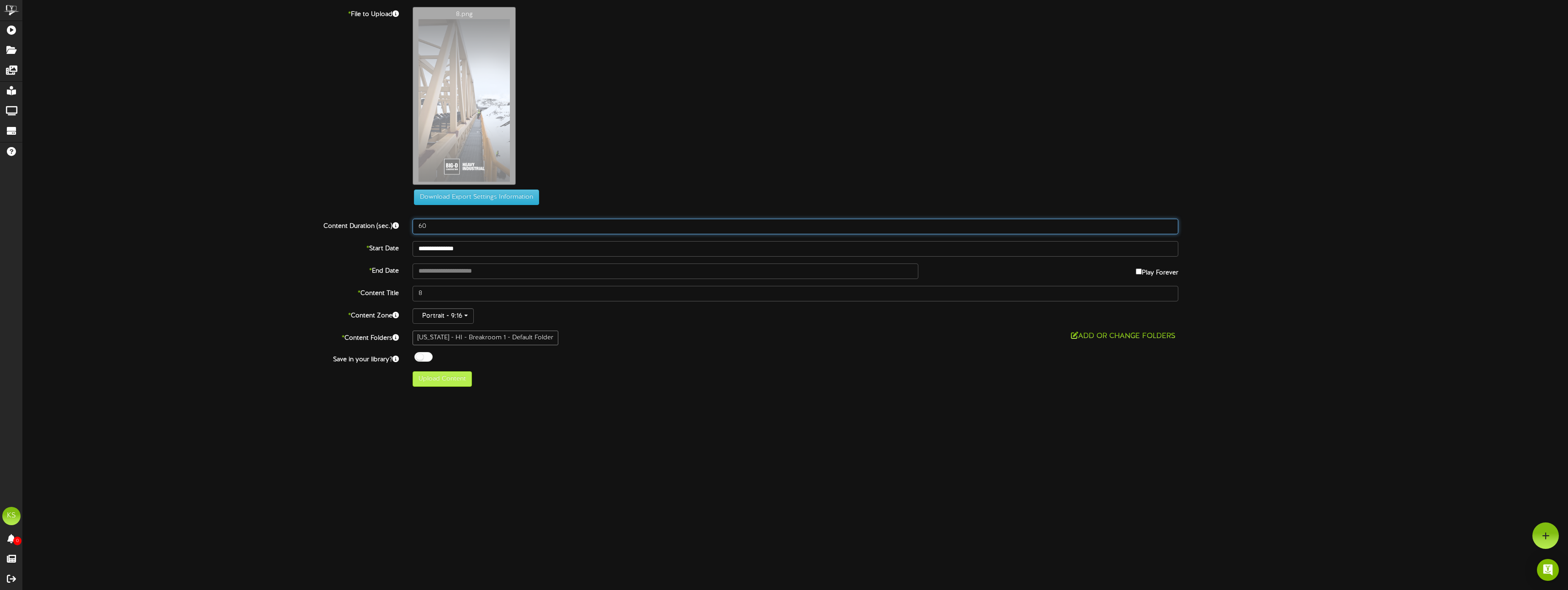
type input "60"
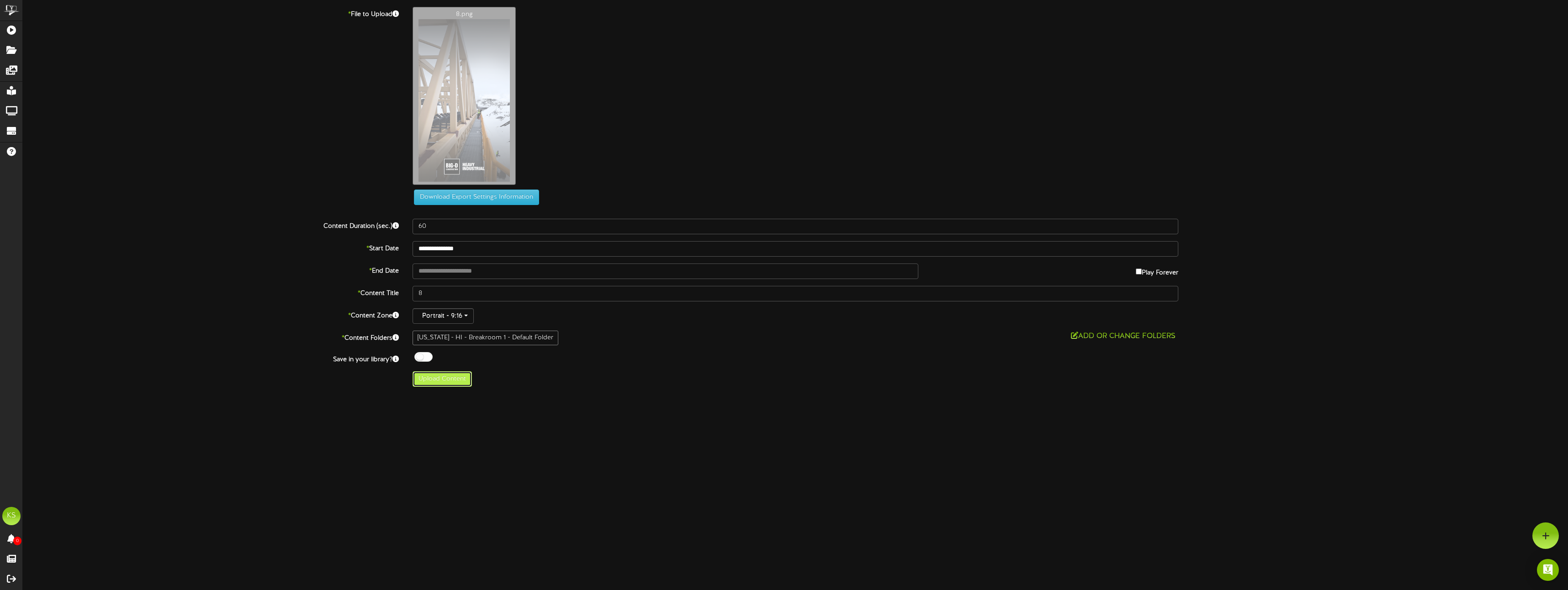
click at [451, 382] on button "Upload Content" at bounding box center [441, 379] width 59 height 15
type input "**********"
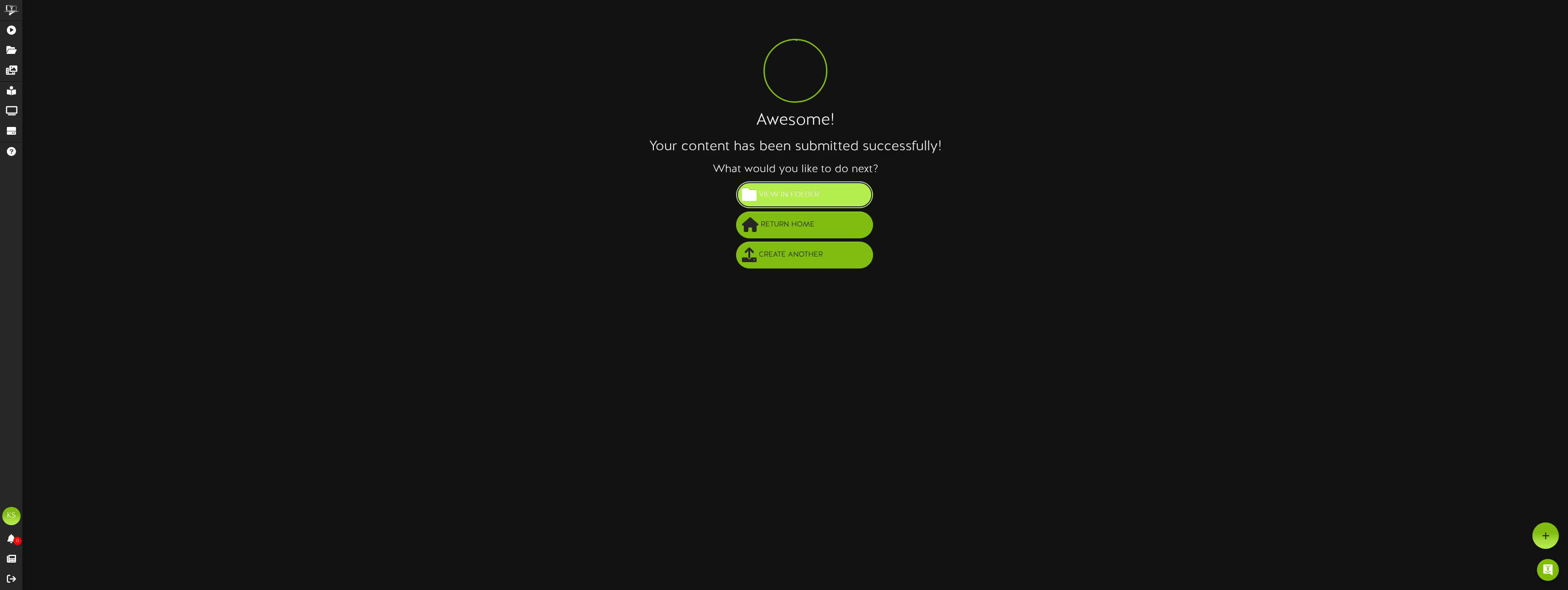
click at [822, 193] on button "View in Folder" at bounding box center [804, 195] width 137 height 27
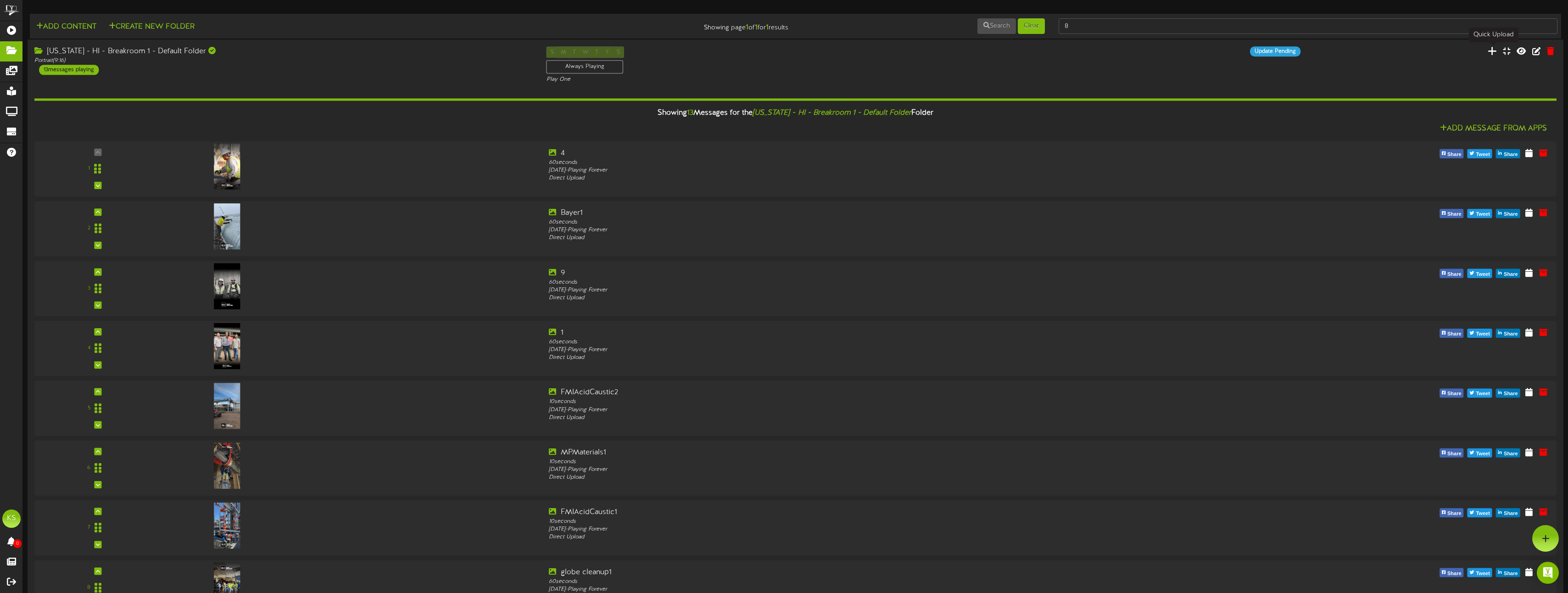
click at [1495, 52] on icon at bounding box center [1492, 51] width 9 height 10
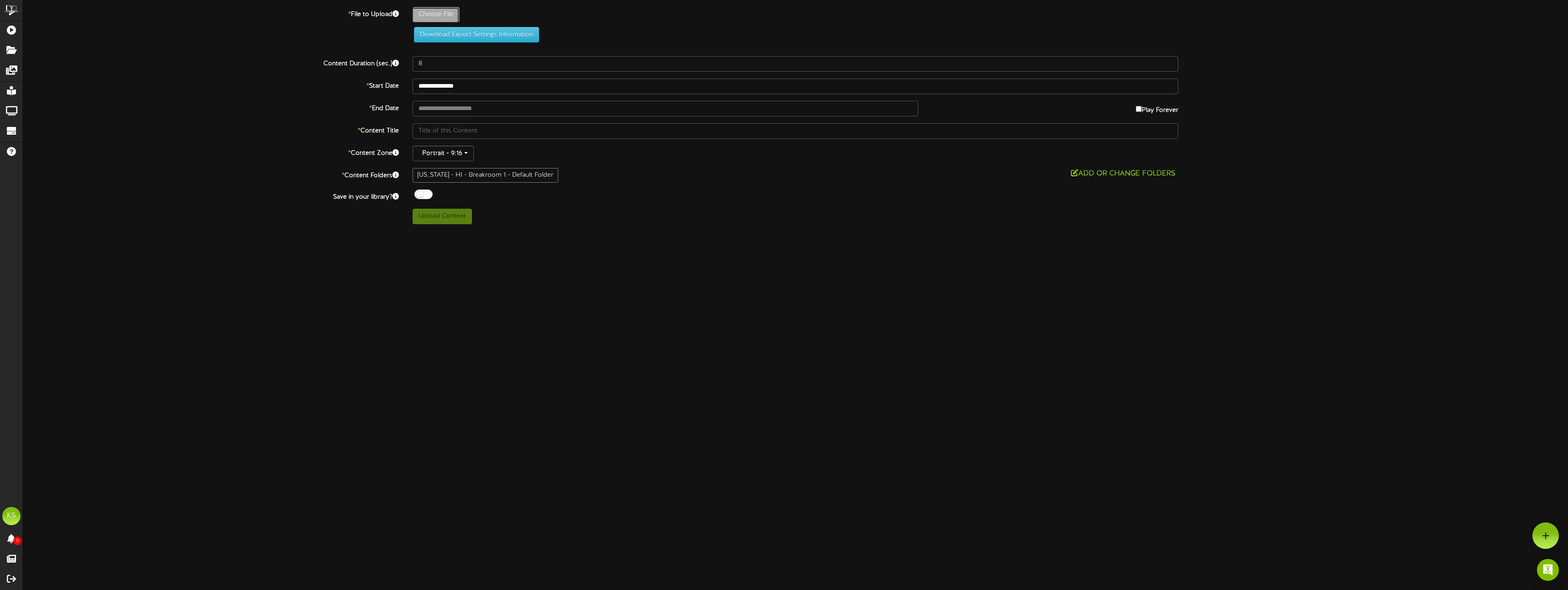
type input "**********"
type input "Breakroom9X16"
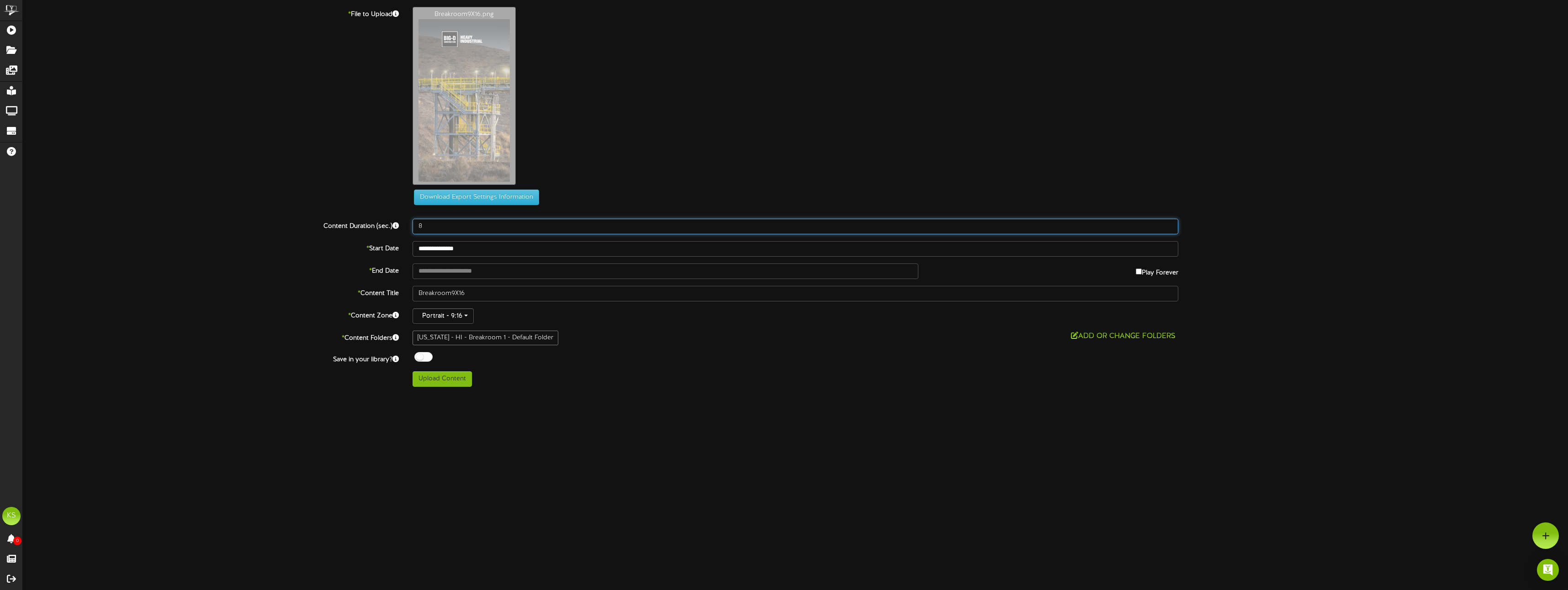
click at [443, 231] on input "8" at bounding box center [795, 227] width 766 height 15
type input "60"
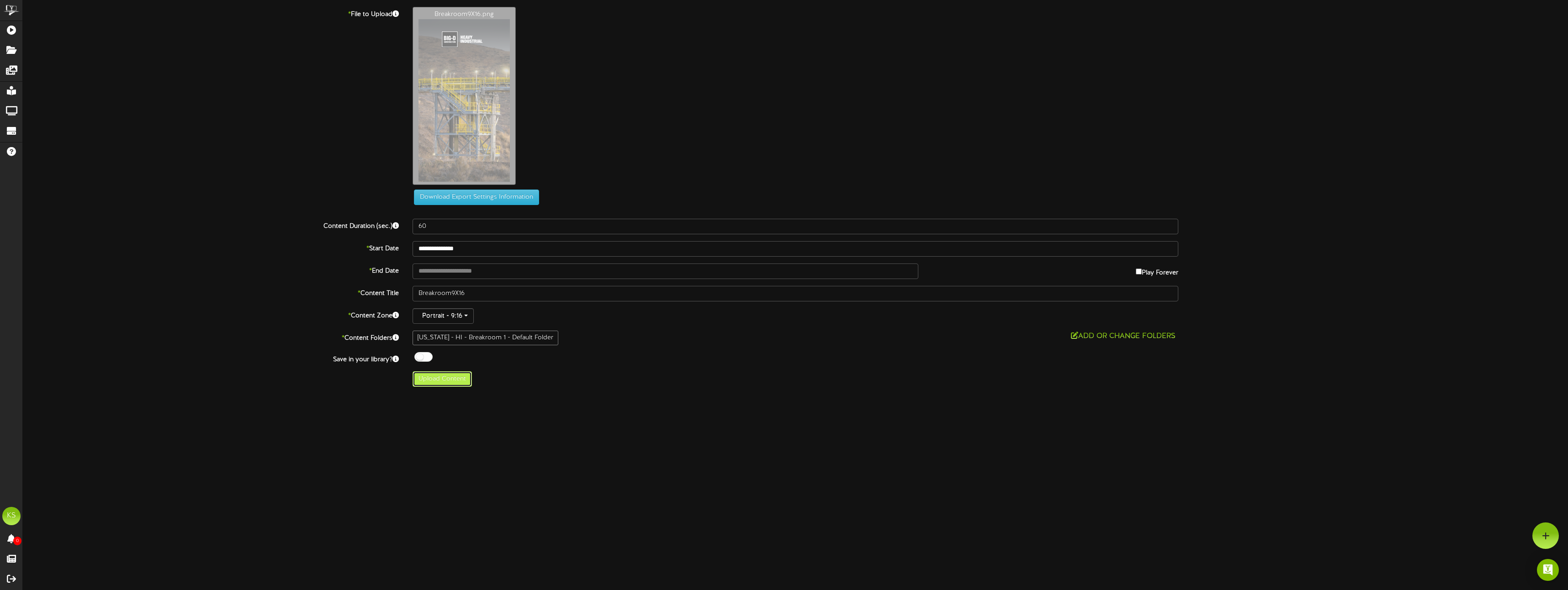
click at [461, 383] on button "Upload Content" at bounding box center [441, 379] width 59 height 15
type input "**********"
